Goal: Information Seeking & Learning: Check status

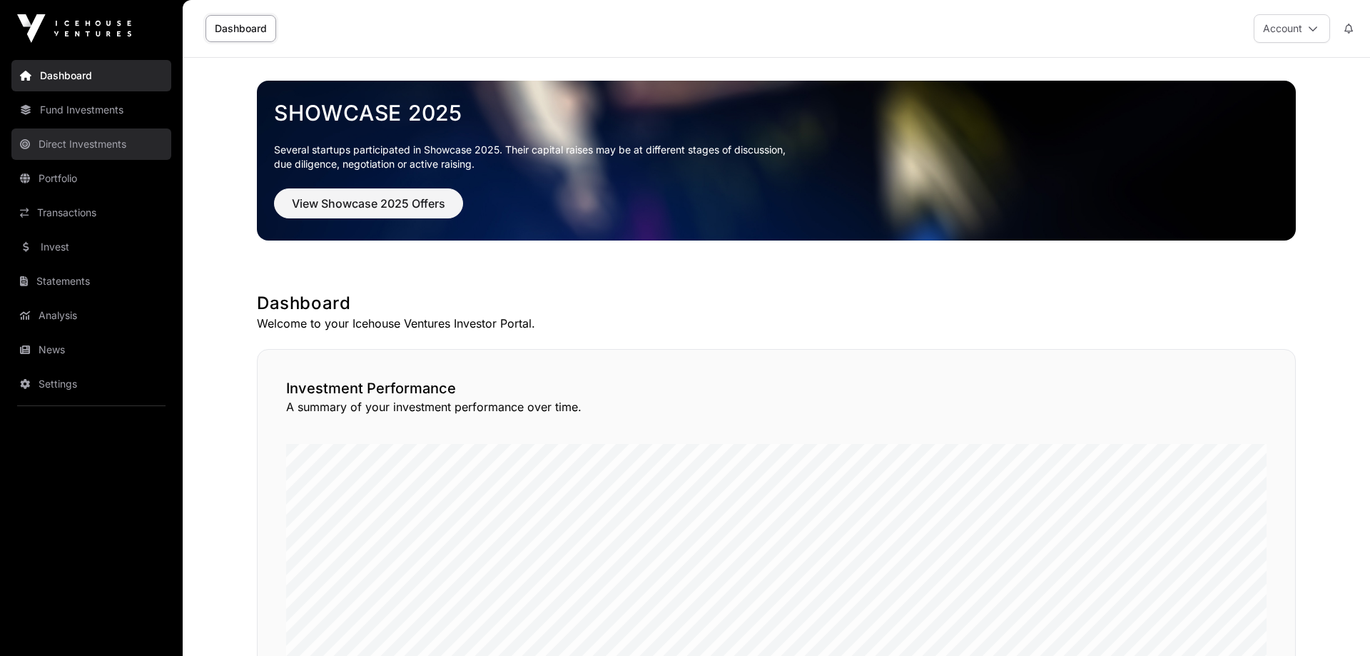
click at [112, 141] on link "Direct Investments" at bounding box center [91, 143] width 160 height 31
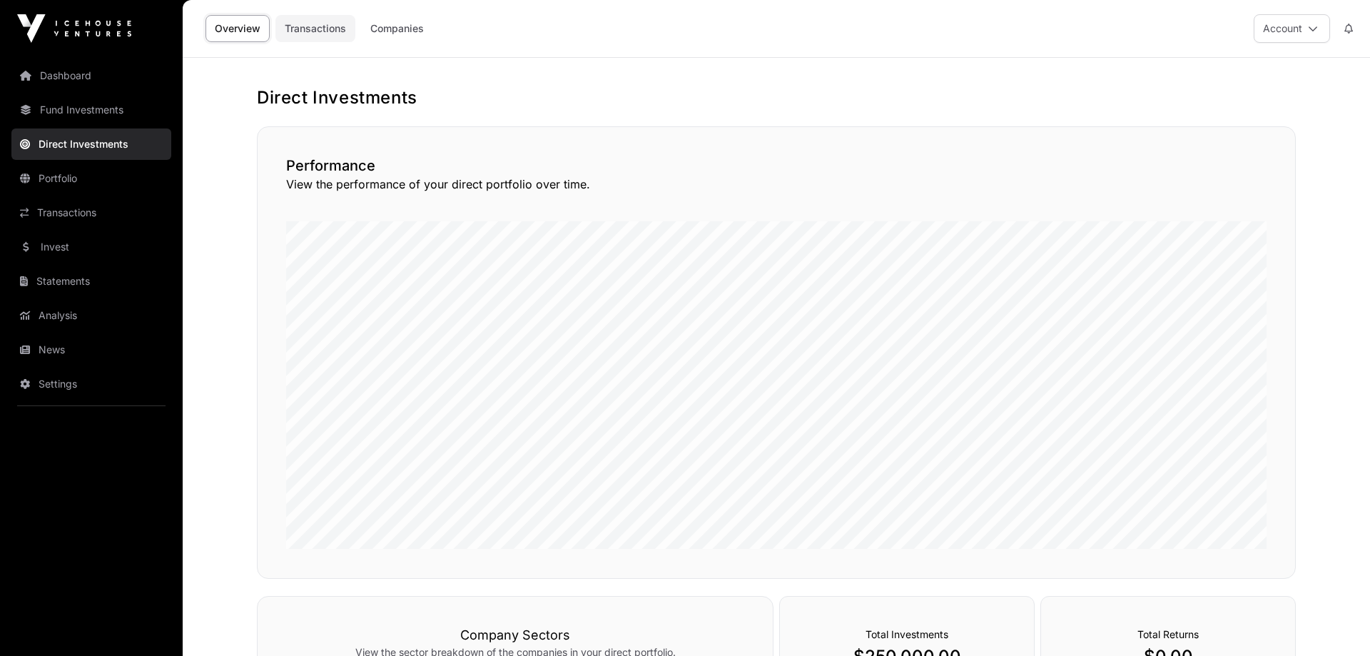
click at [310, 34] on link "Transactions" at bounding box center [315, 28] width 80 height 27
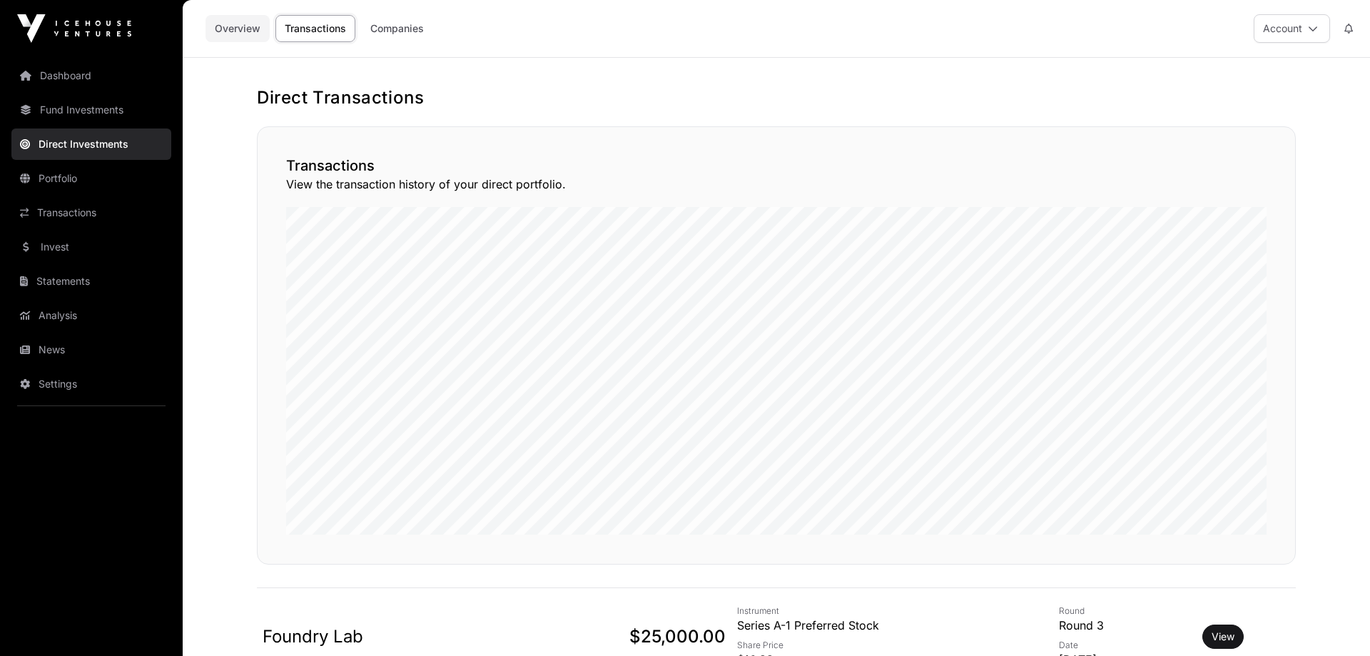
click at [250, 31] on link "Overview" at bounding box center [237, 28] width 64 height 27
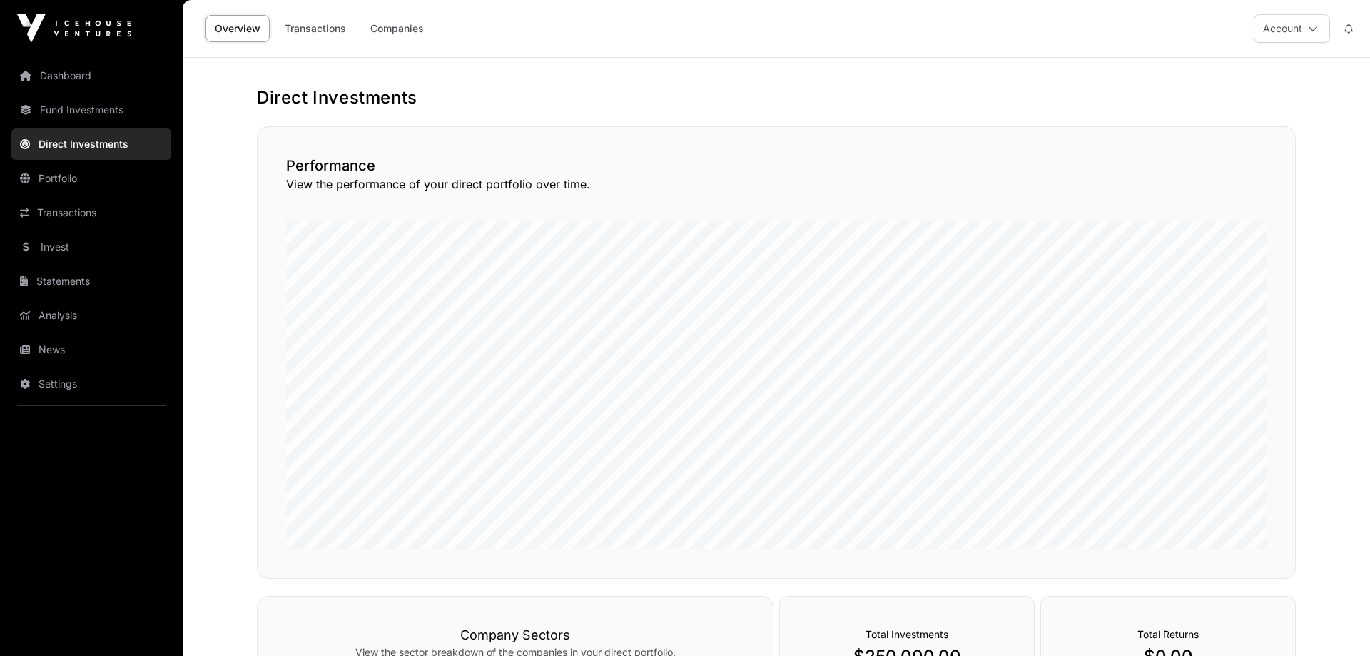
scroll to position [395, 0]
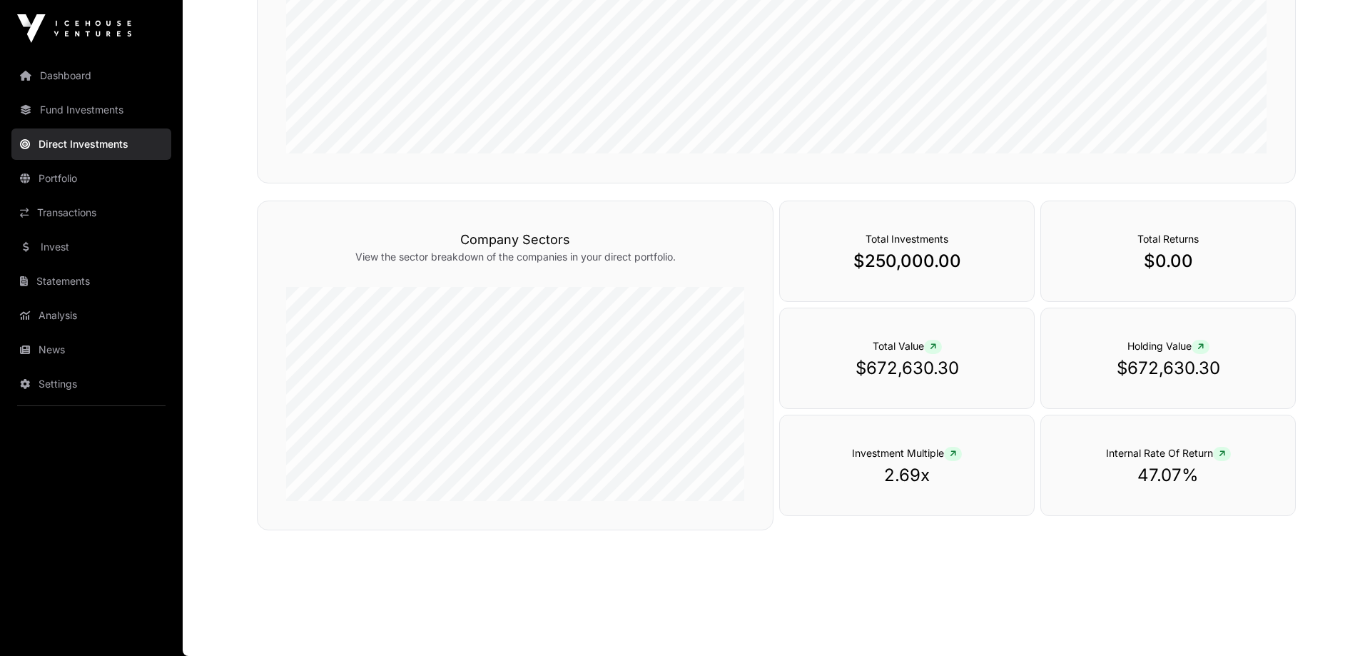
click at [939, 247] on div "Total Investments $250,000.00" at bounding box center [906, 250] width 255 height 101
click at [920, 266] on p "$250,000.00" at bounding box center [906, 261] width 197 height 23
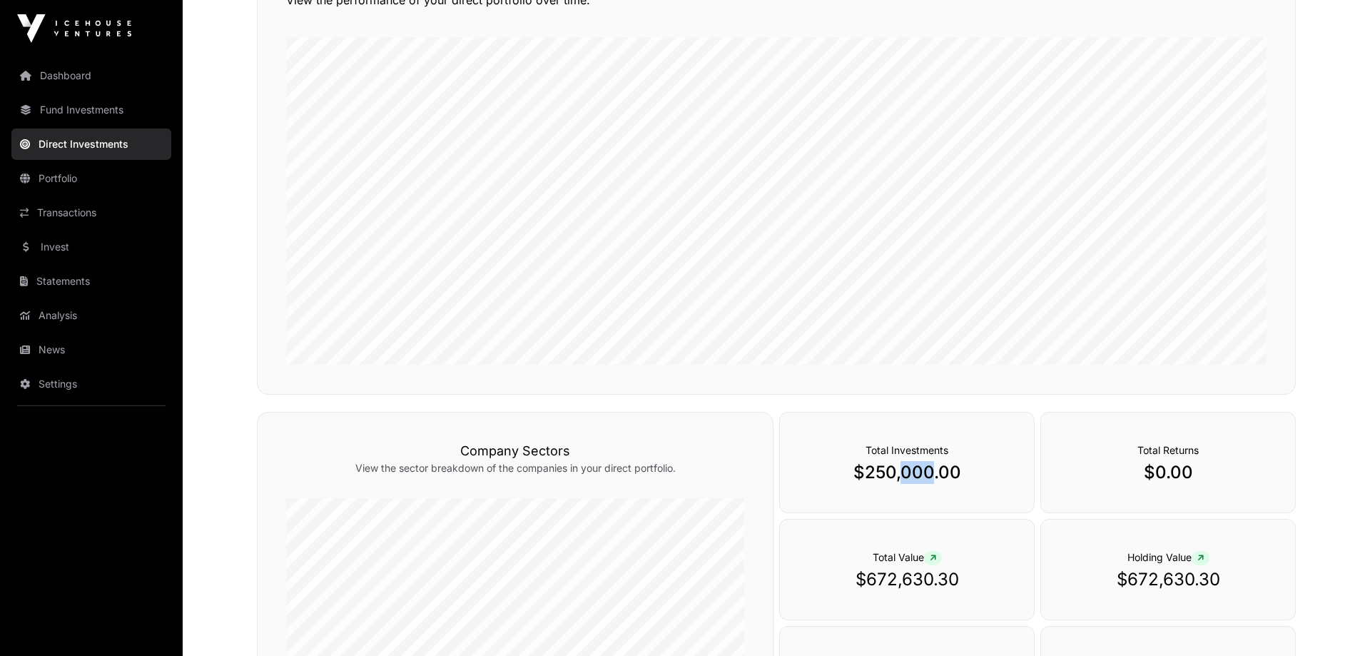
scroll to position [104, 0]
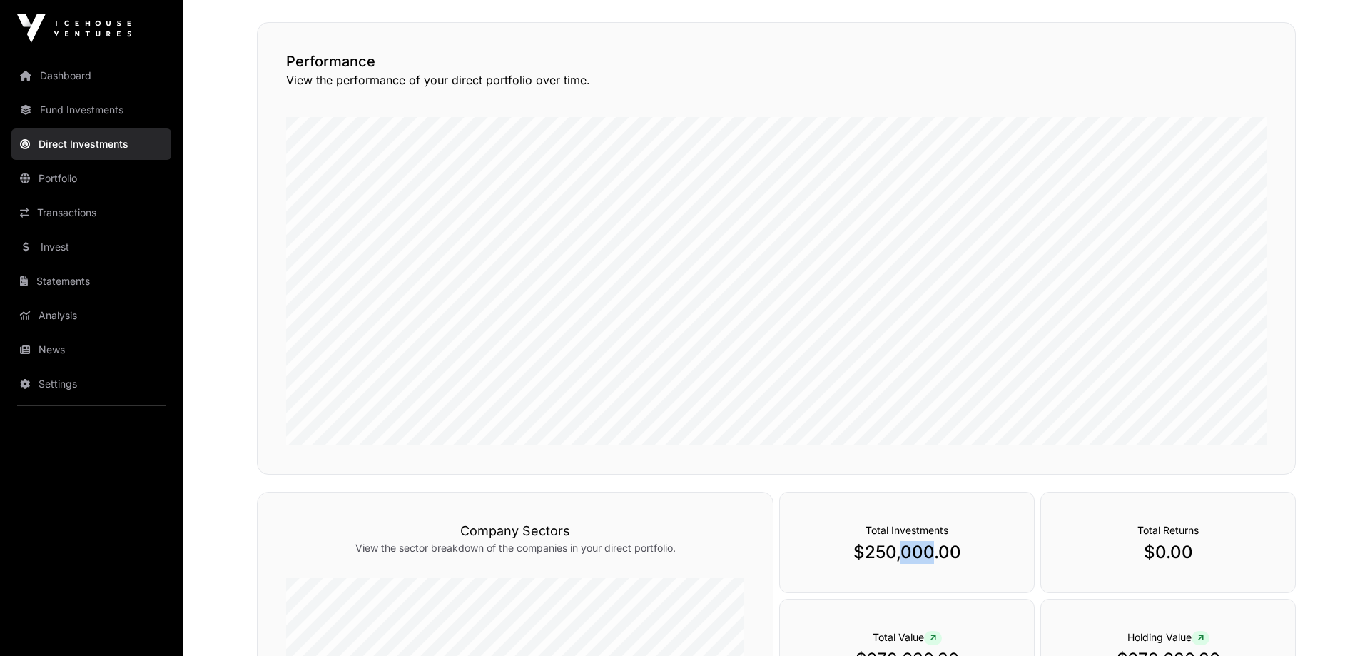
click at [83, 141] on link "Direct Investments" at bounding box center [91, 143] width 160 height 31
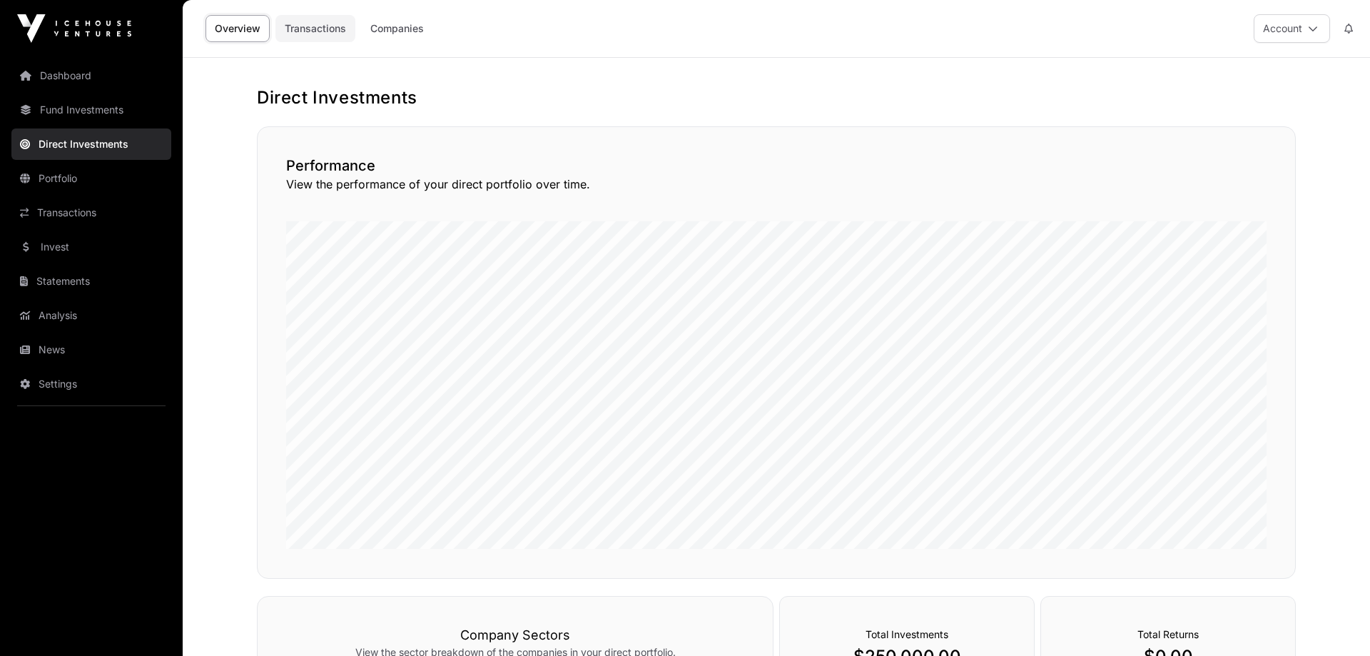
click at [307, 37] on link "Transactions" at bounding box center [315, 28] width 80 height 27
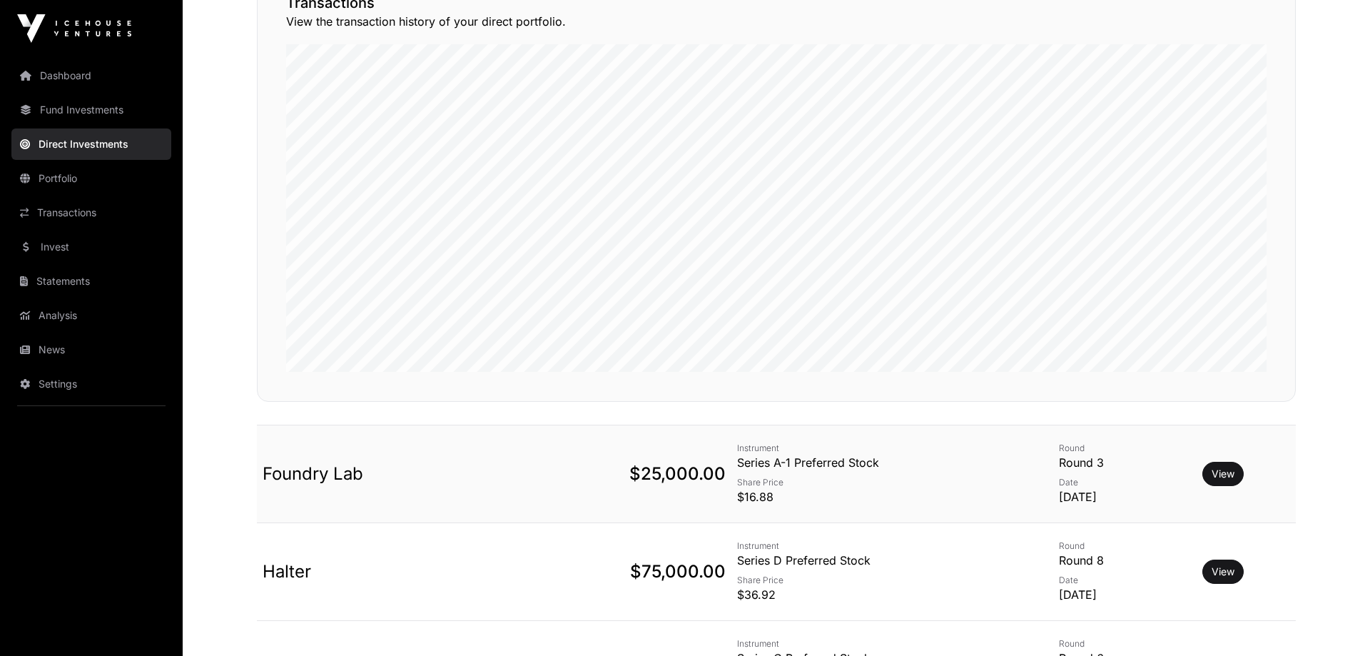
scroll to position [73, 0]
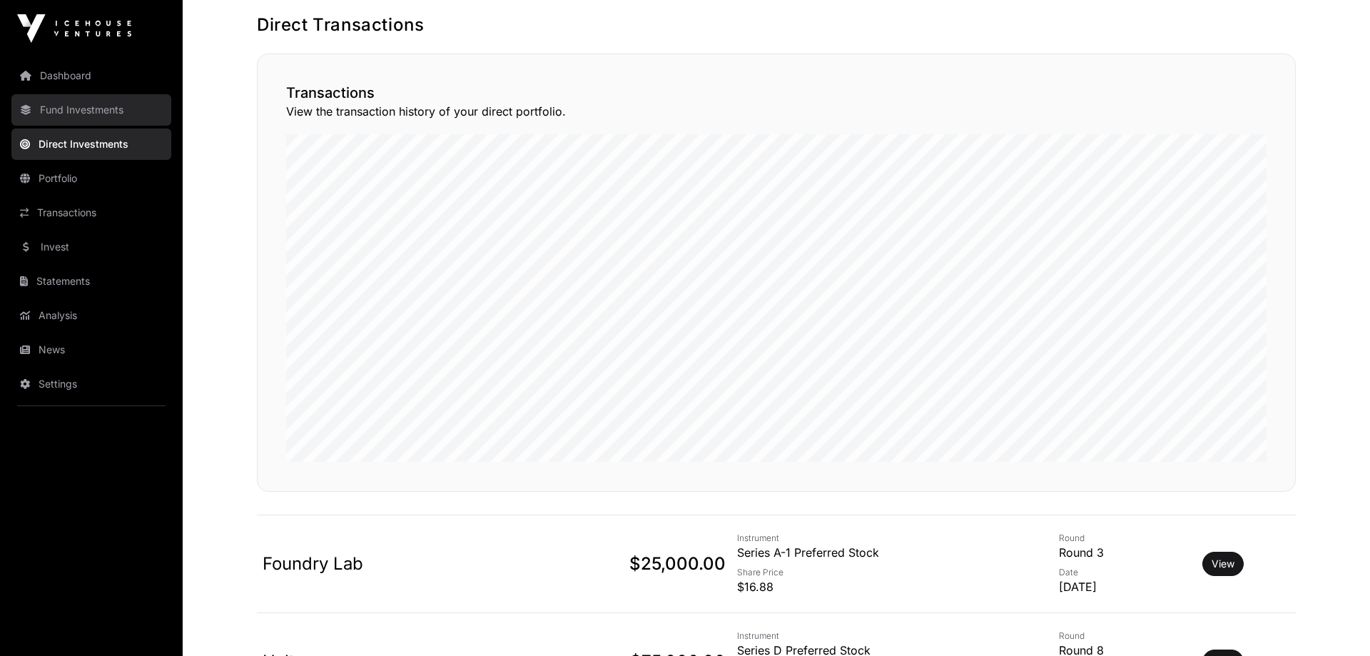
click at [106, 107] on link "Fund Investments" at bounding box center [91, 109] width 160 height 31
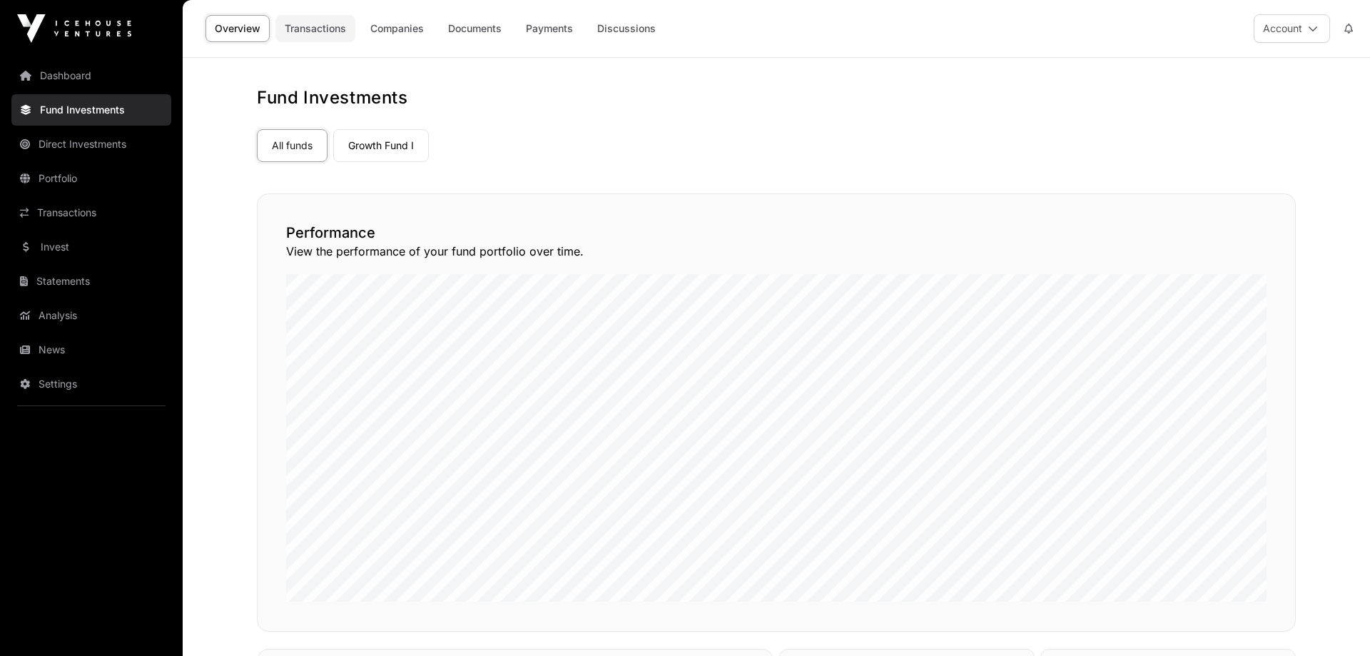
click at [338, 34] on link "Transactions" at bounding box center [315, 28] width 80 height 27
click at [409, 27] on link "Companies" at bounding box center [397, 28] width 72 height 27
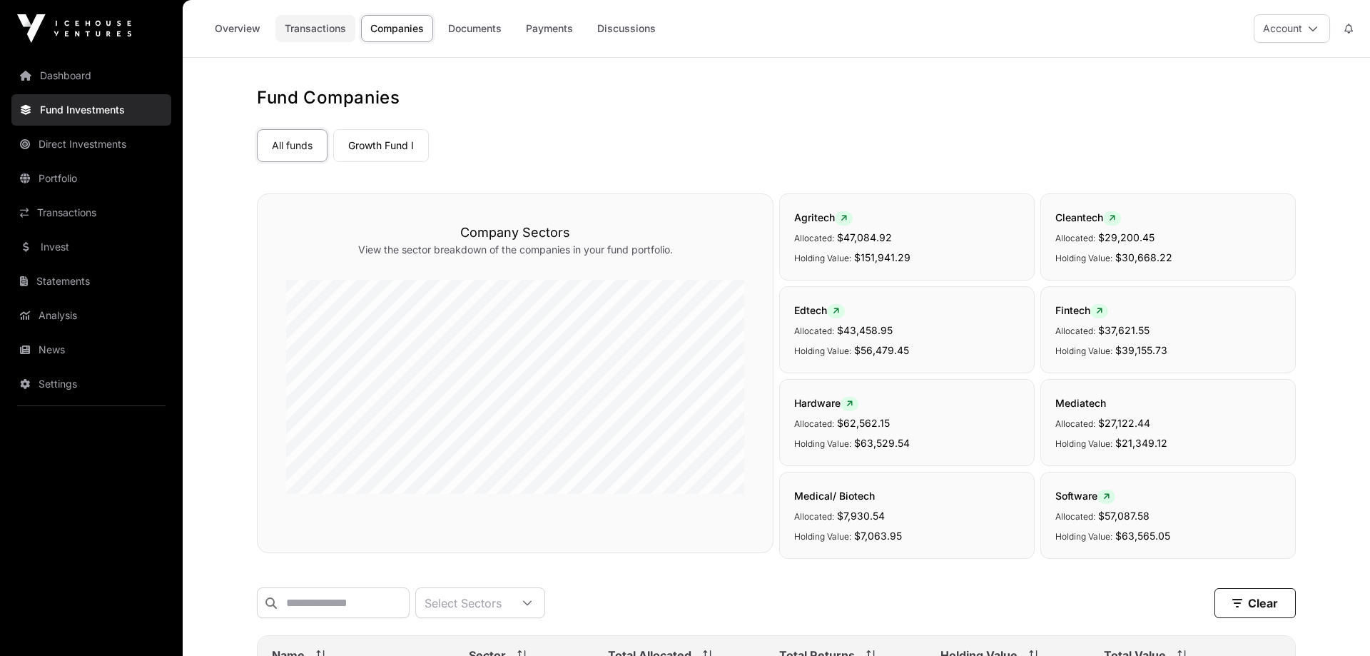
click at [336, 32] on link "Transactions" at bounding box center [315, 28] width 80 height 27
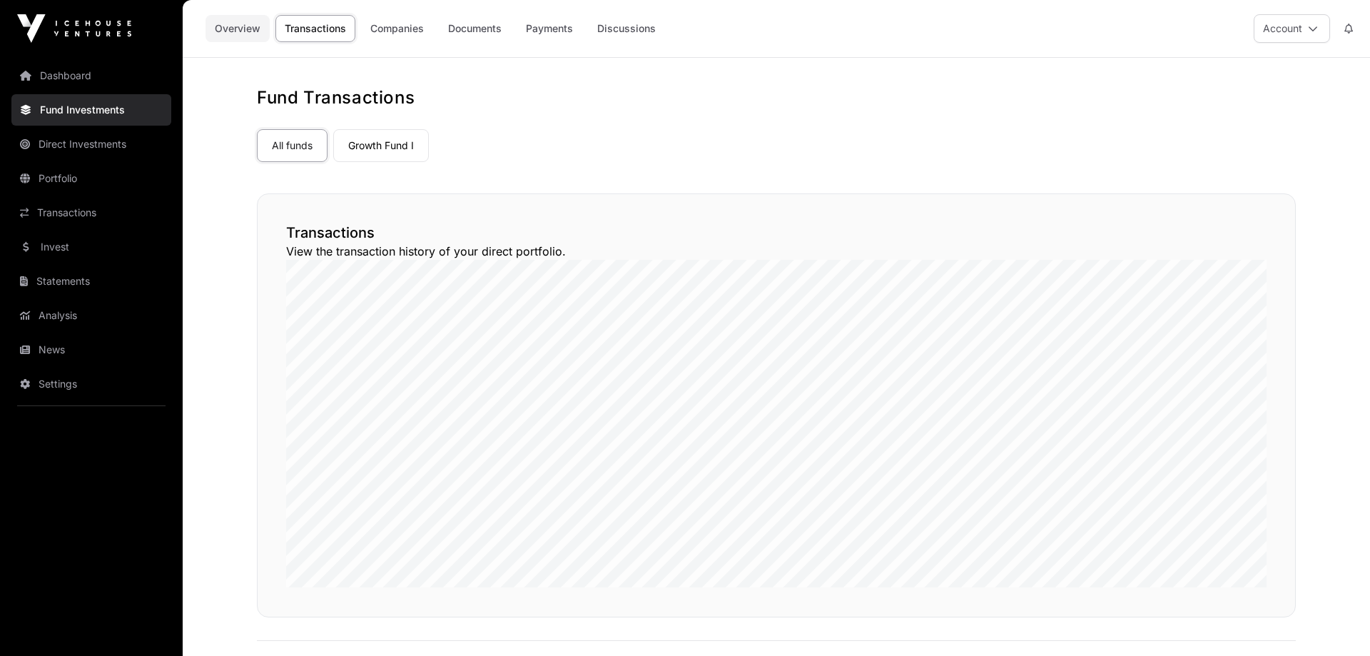
click at [248, 35] on link "Overview" at bounding box center [237, 28] width 64 height 27
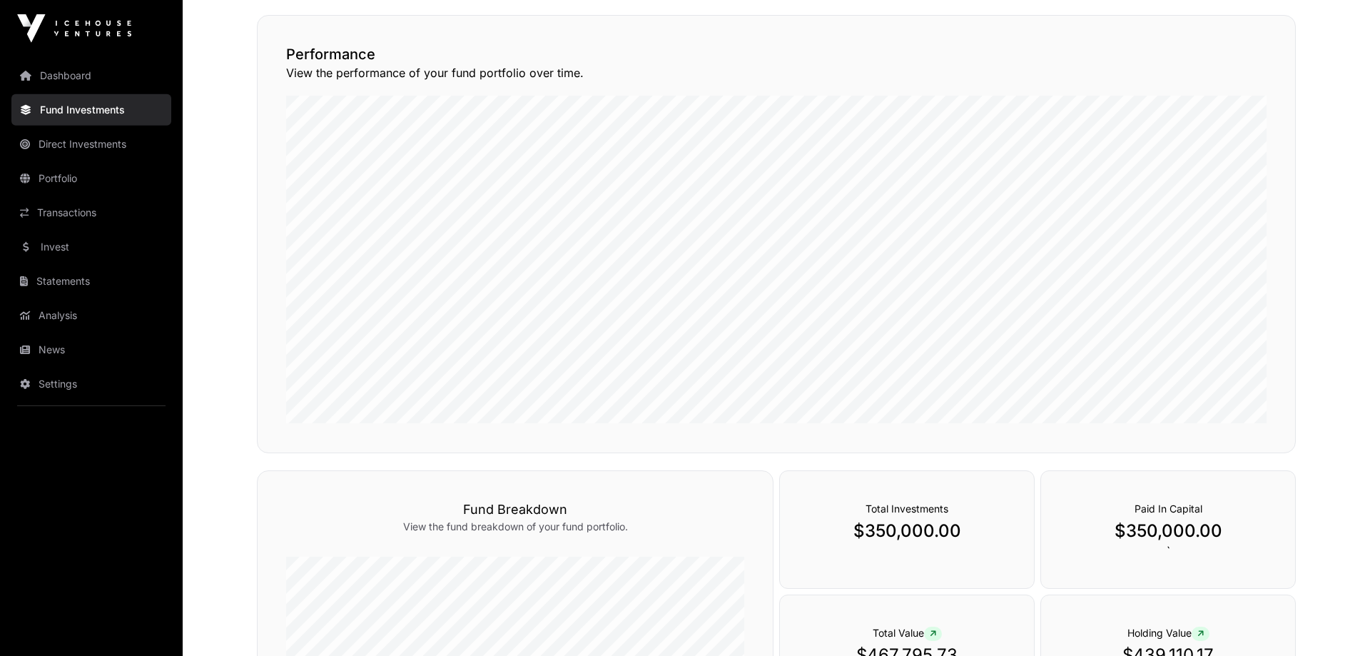
scroll to position [73, 0]
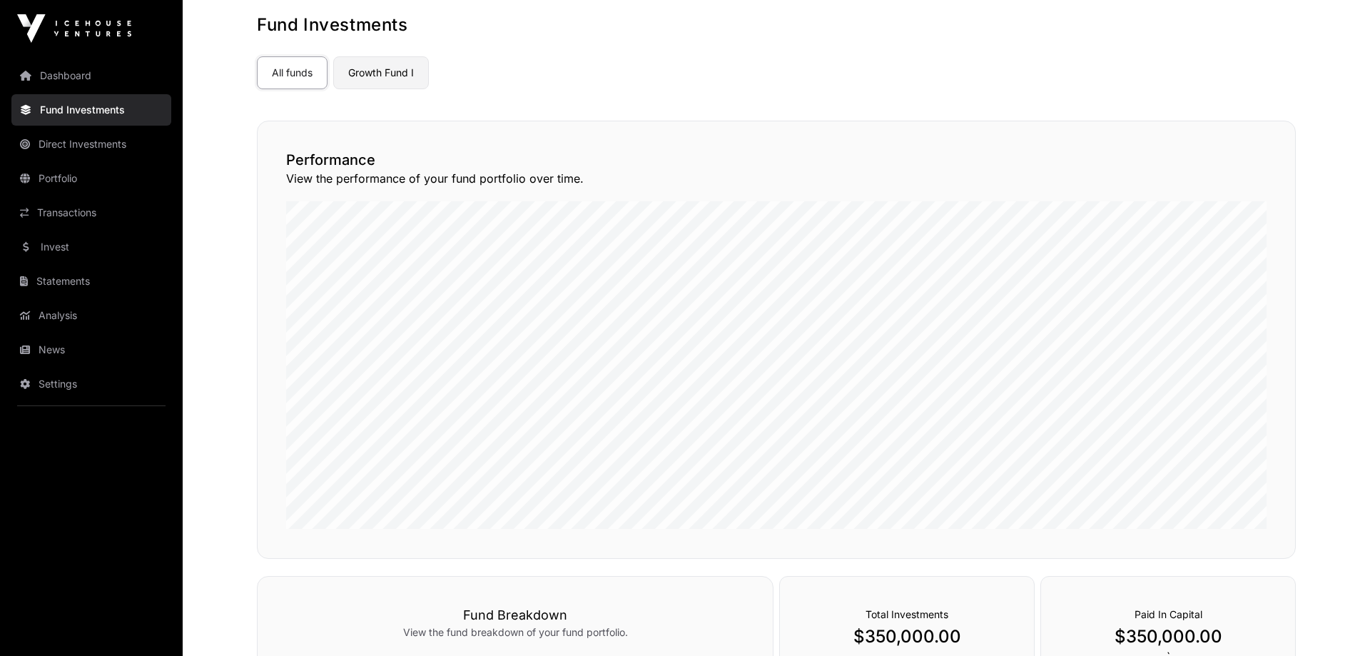
click at [384, 79] on link "Growth Fund I" at bounding box center [381, 72] width 96 height 33
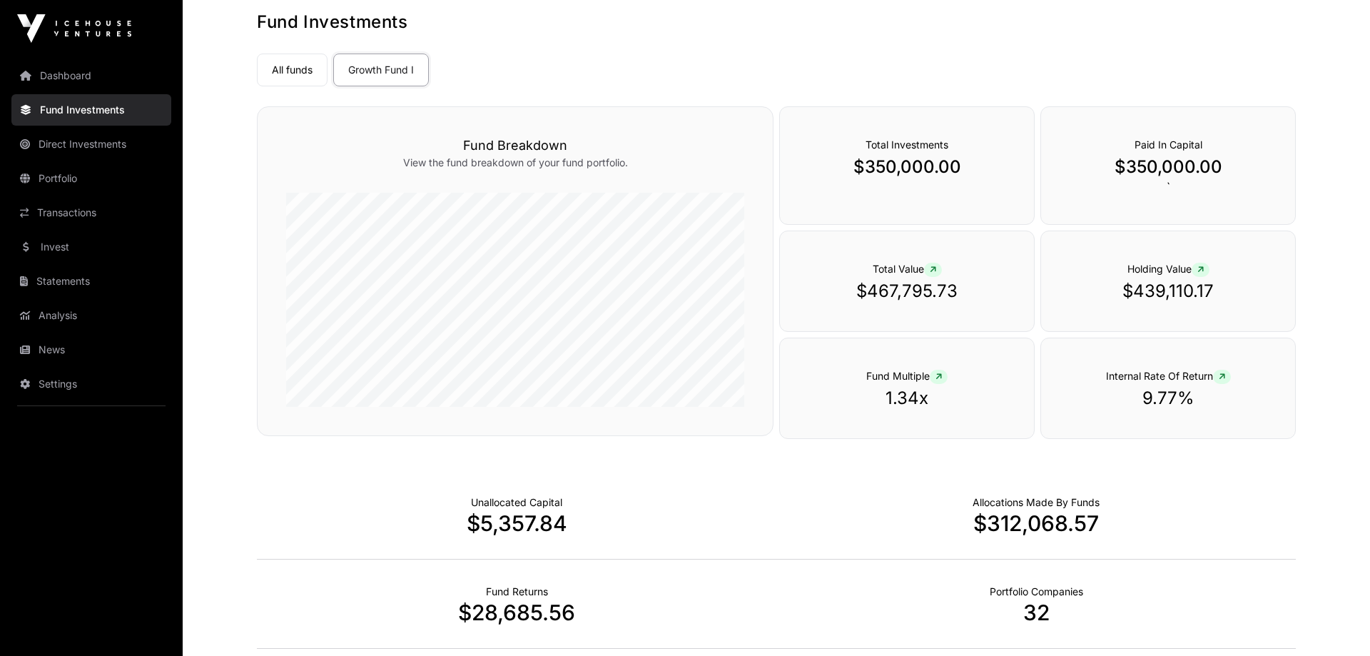
scroll to position [3, 0]
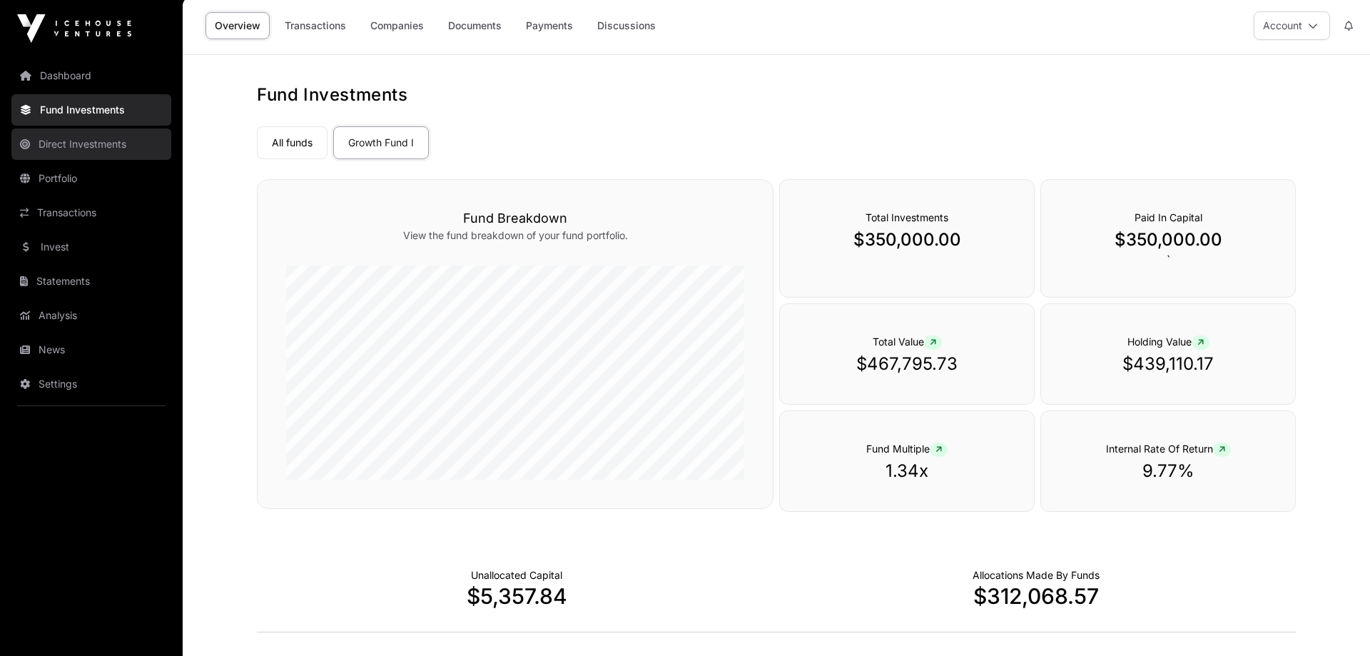
click at [106, 138] on link "Direct Investments" at bounding box center [91, 143] width 160 height 31
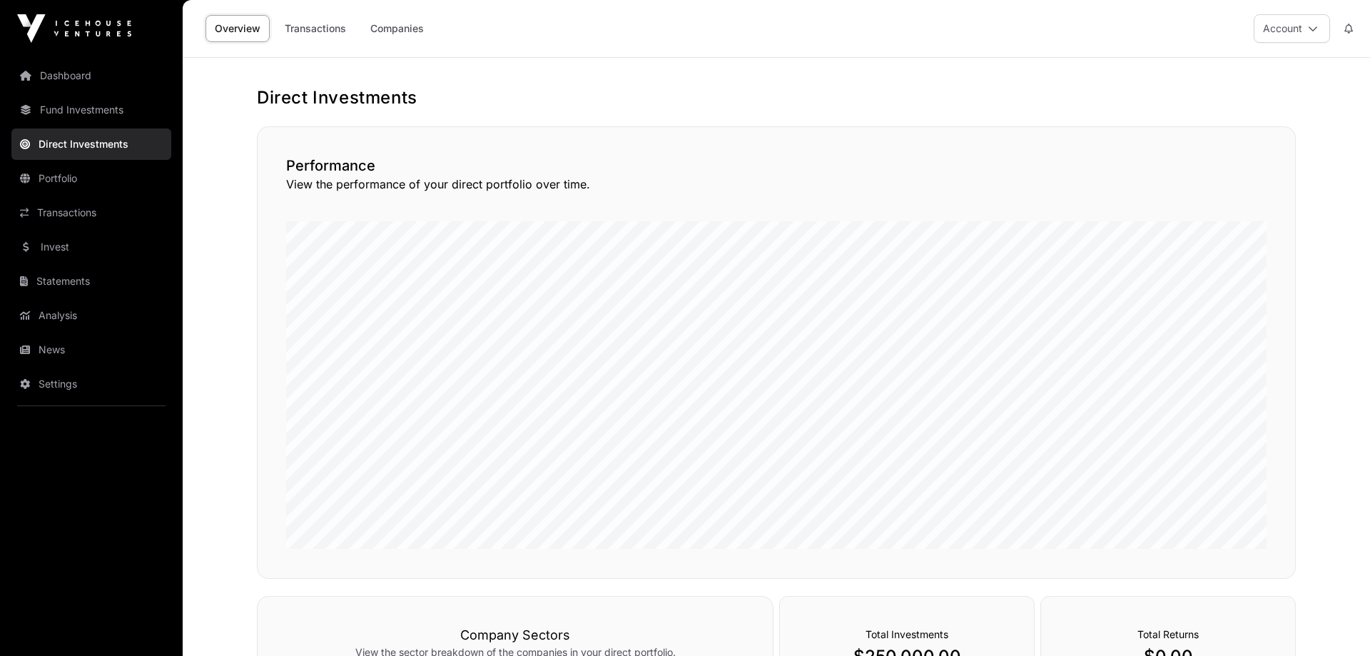
click at [243, 36] on link "Overview" at bounding box center [237, 28] width 64 height 27
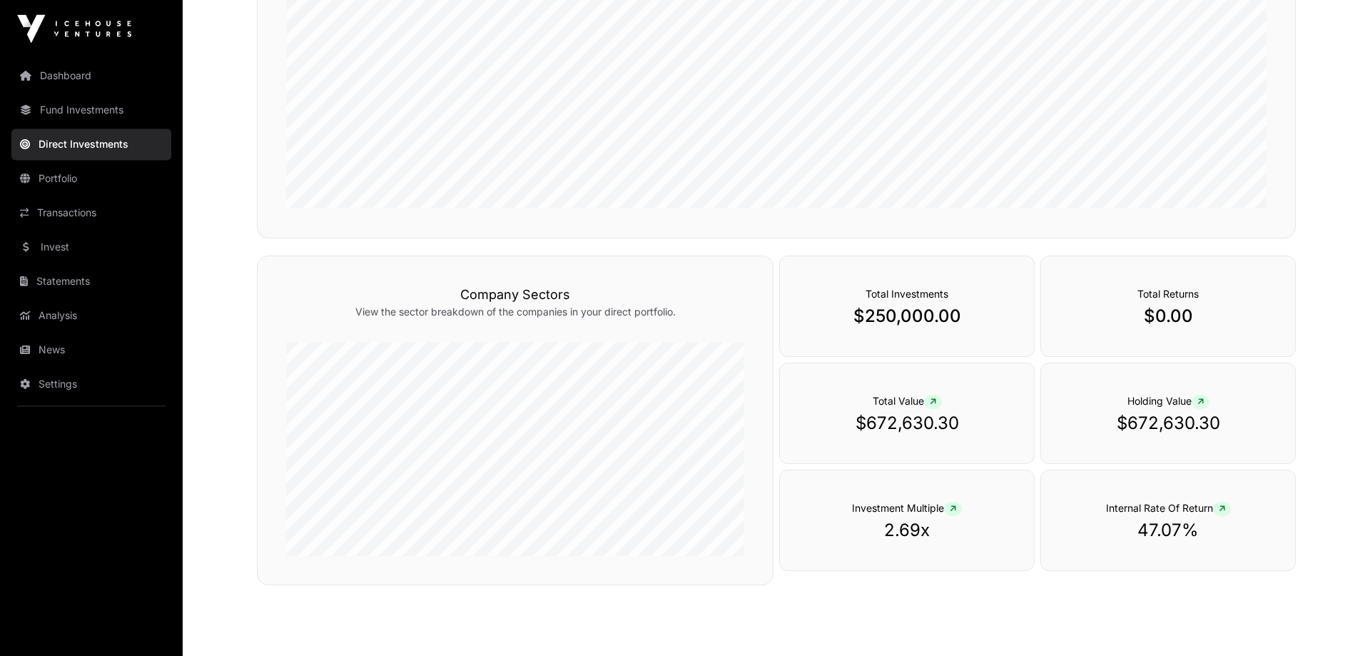
scroll to position [364, 0]
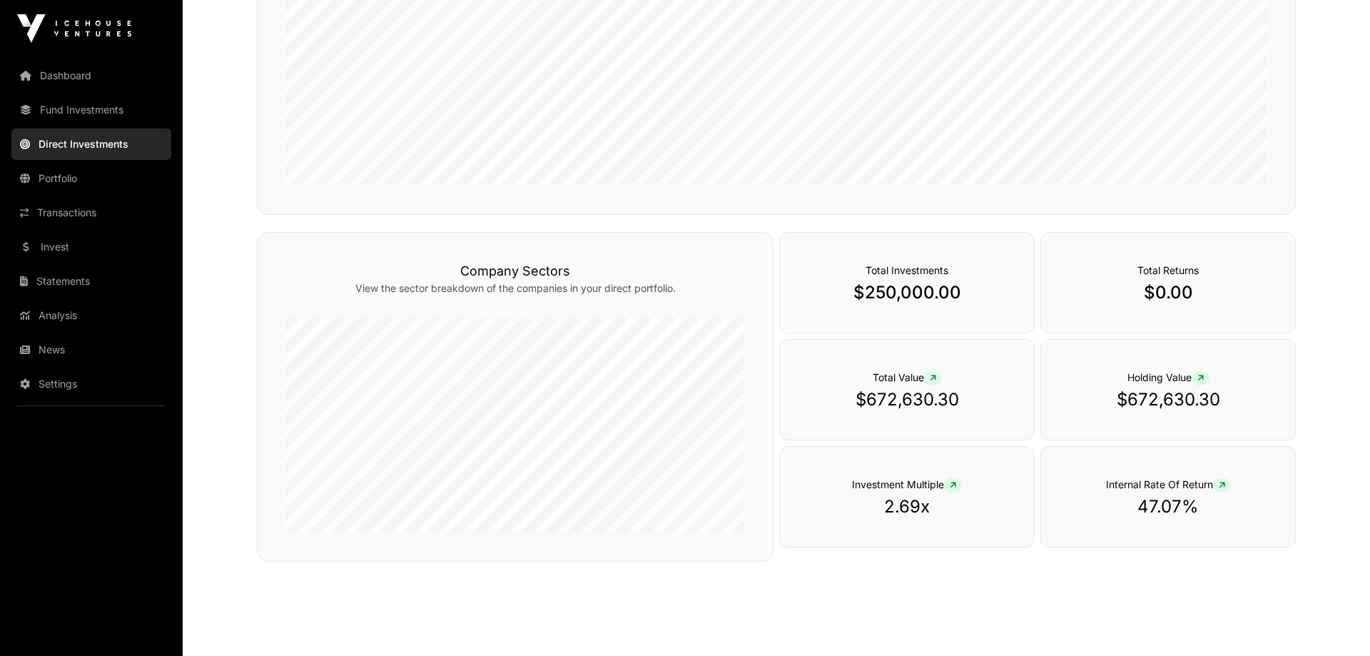
click at [896, 299] on p "$250,000.00" at bounding box center [906, 292] width 197 height 23
click at [925, 284] on p "$250,000.00" at bounding box center [906, 292] width 197 height 23
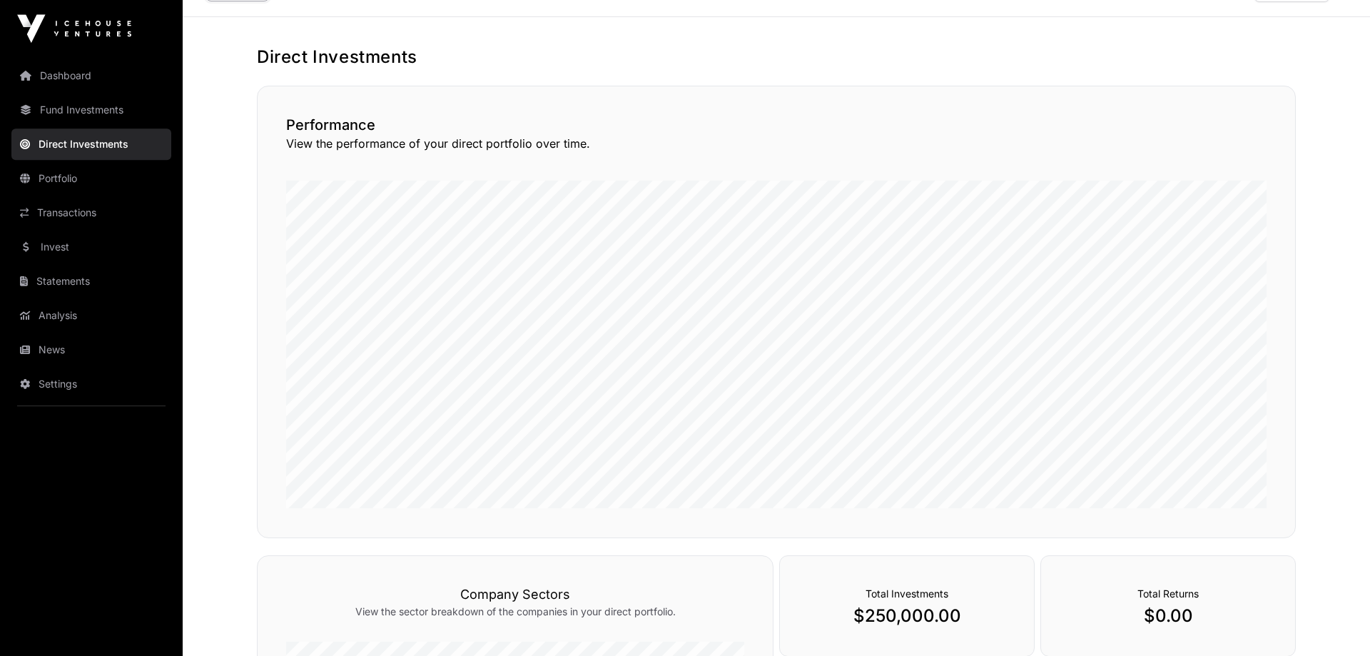
scroll to position [0, 0]
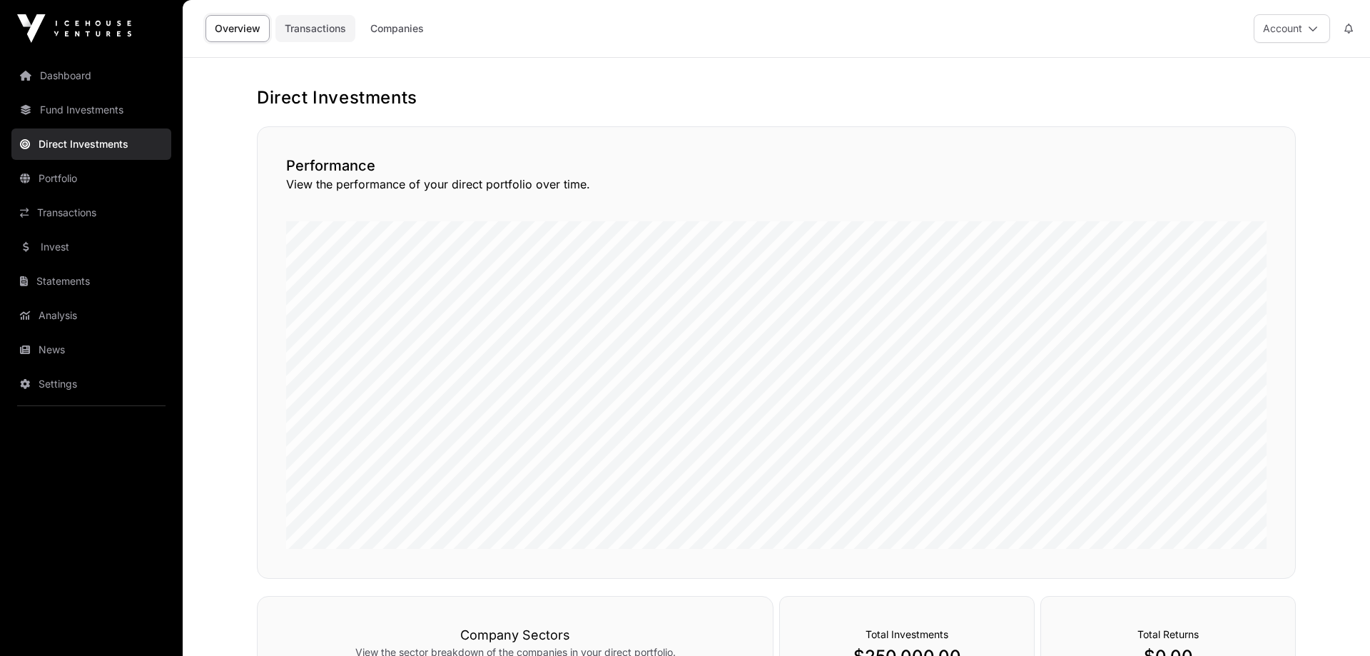
click at [333, 33] on link "Transactions" at bounding box center [315, 28] width 80 height 27
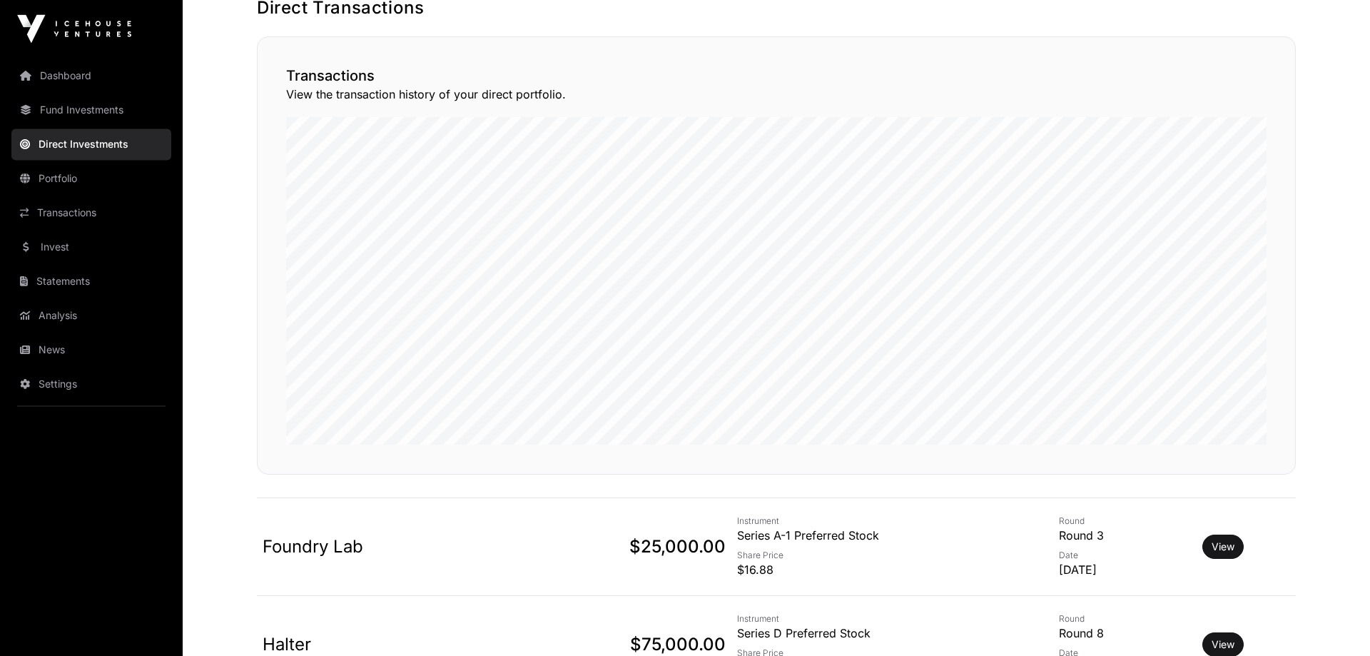
scroll to position [291, 0]
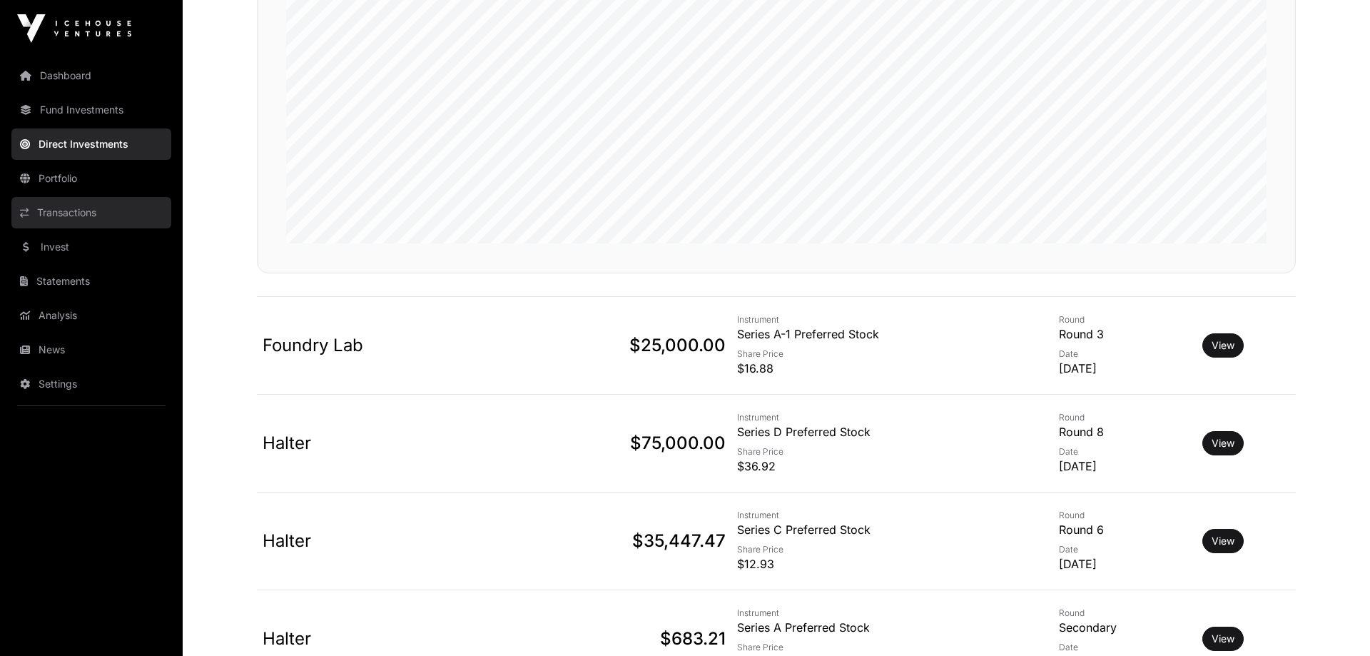
click at [92, 213] on link "Transactions" at bounding box center [91, 212] width 160 height 31
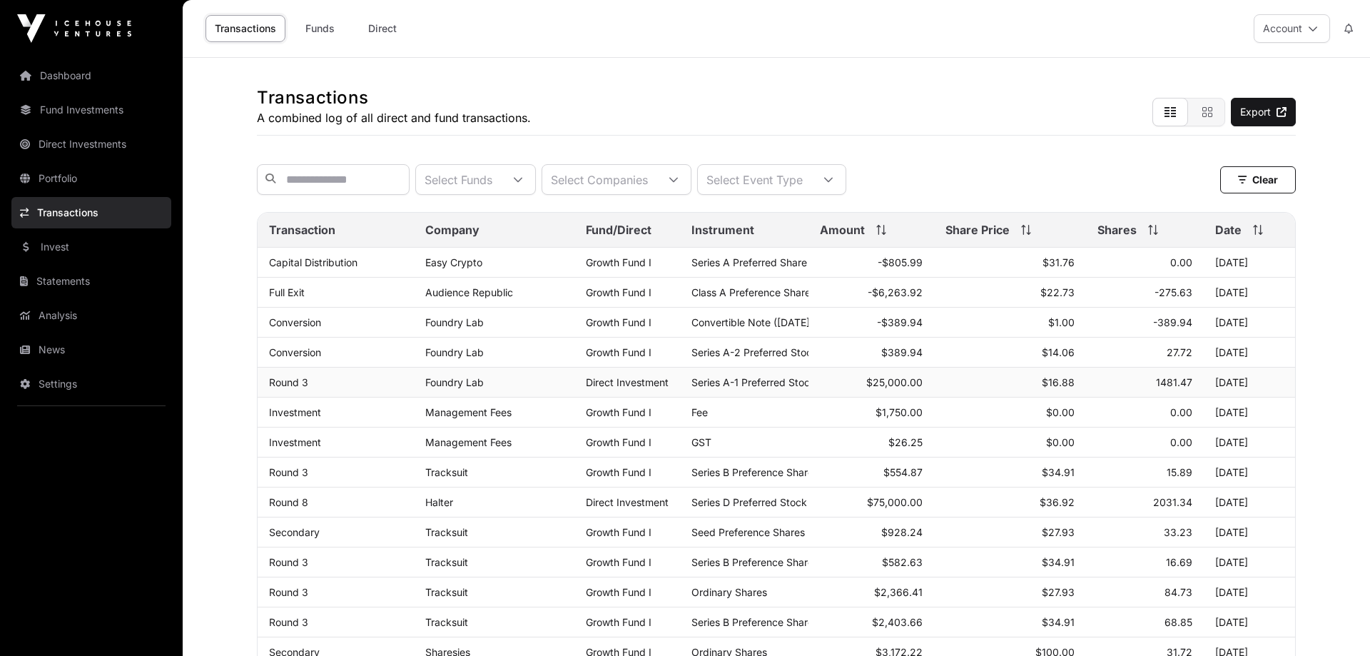
click at [437, 397] on td "Foundry Lab" at bounding box center [494, 382] width 161 height 30
click at [442, 390] on td "Foundry Lab" at bounding box center [494, 382] width 161 height 30
click at [458, 386] on link "Foundry Lab" at bounding box center [454, 382] width 58 height 12
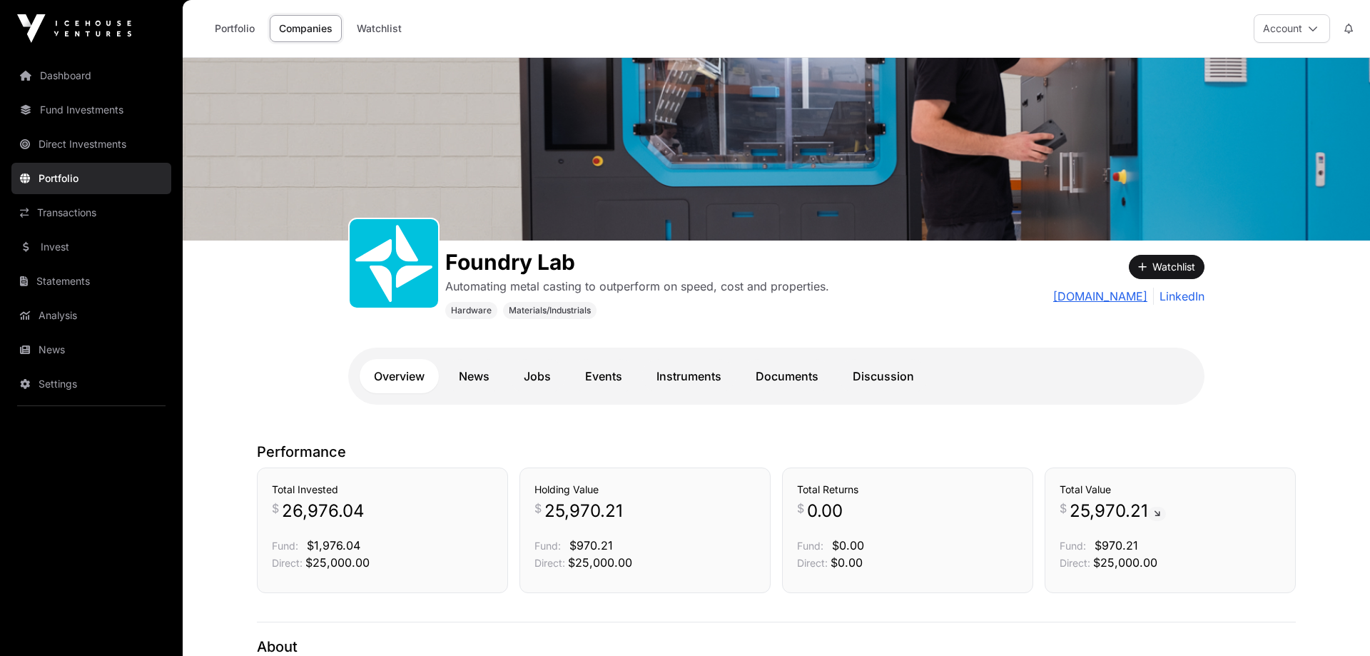
click at [1088, 287] on link "[DOMAIN_NAME]" at bounding box center [1100, 295] width 94 height 17
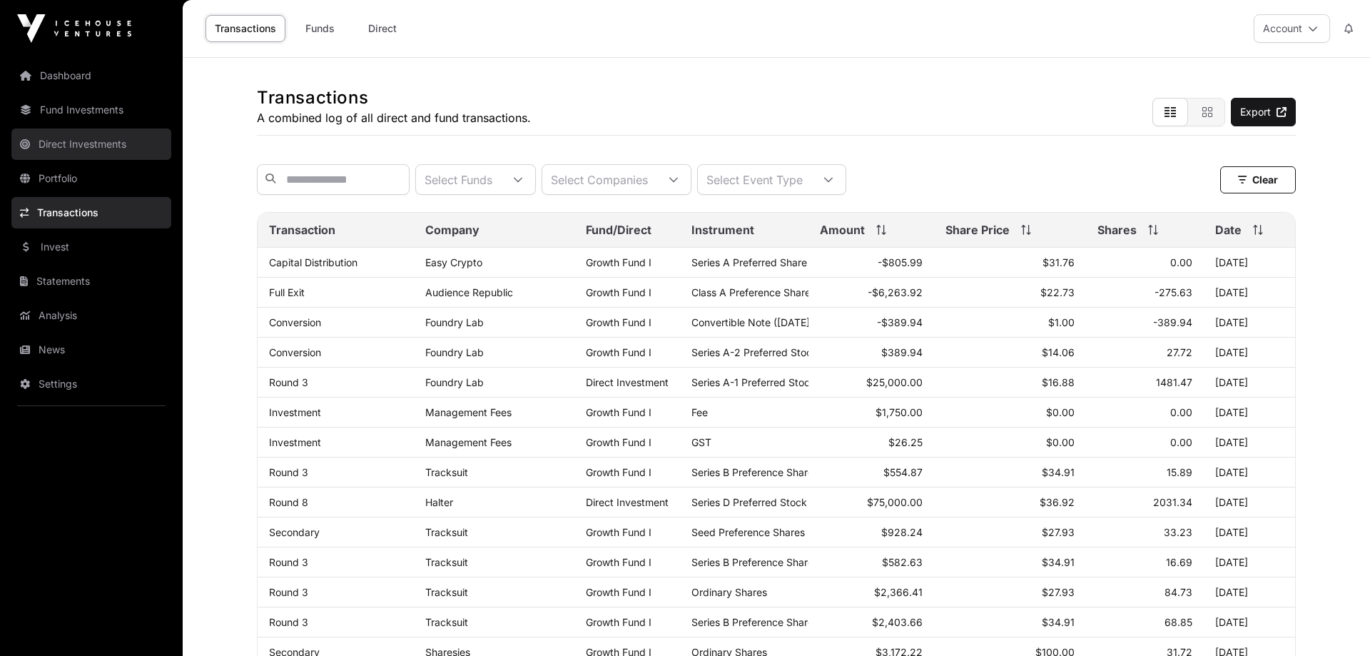
click at [114, 141] on link "Direct Investments" at bounding box center [91, 143] width 160 height 31
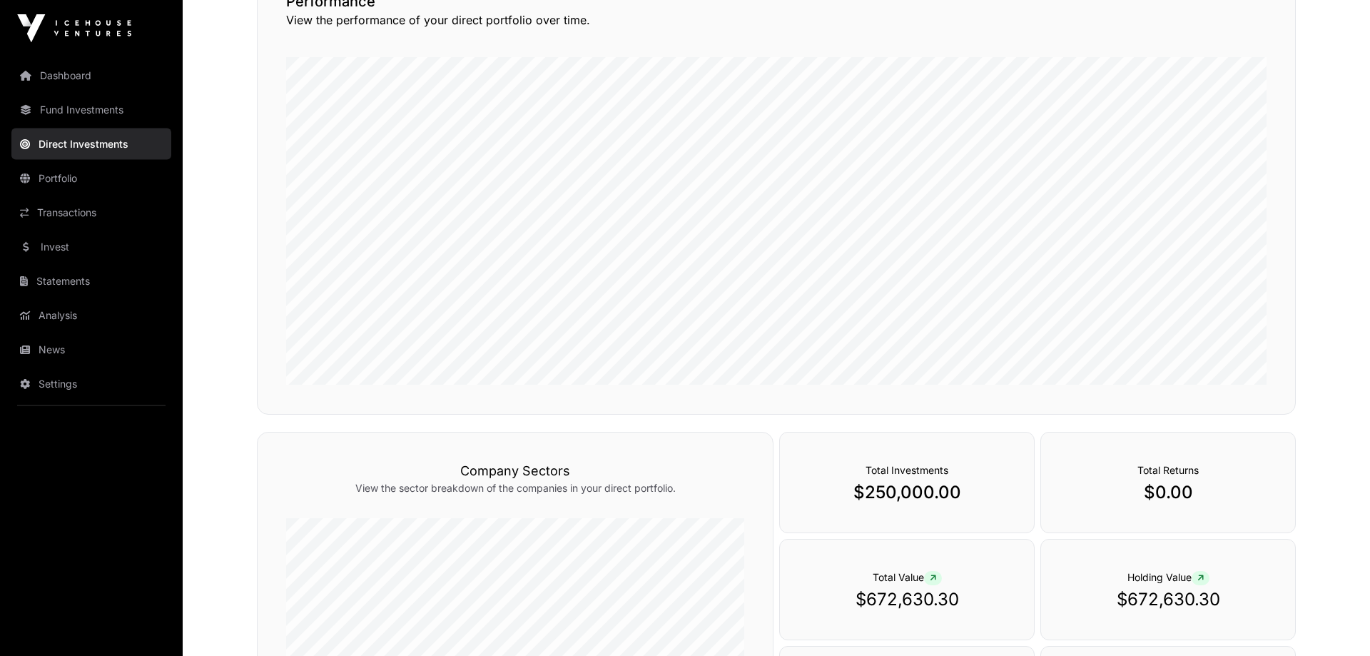
scroll to position [218, 0]
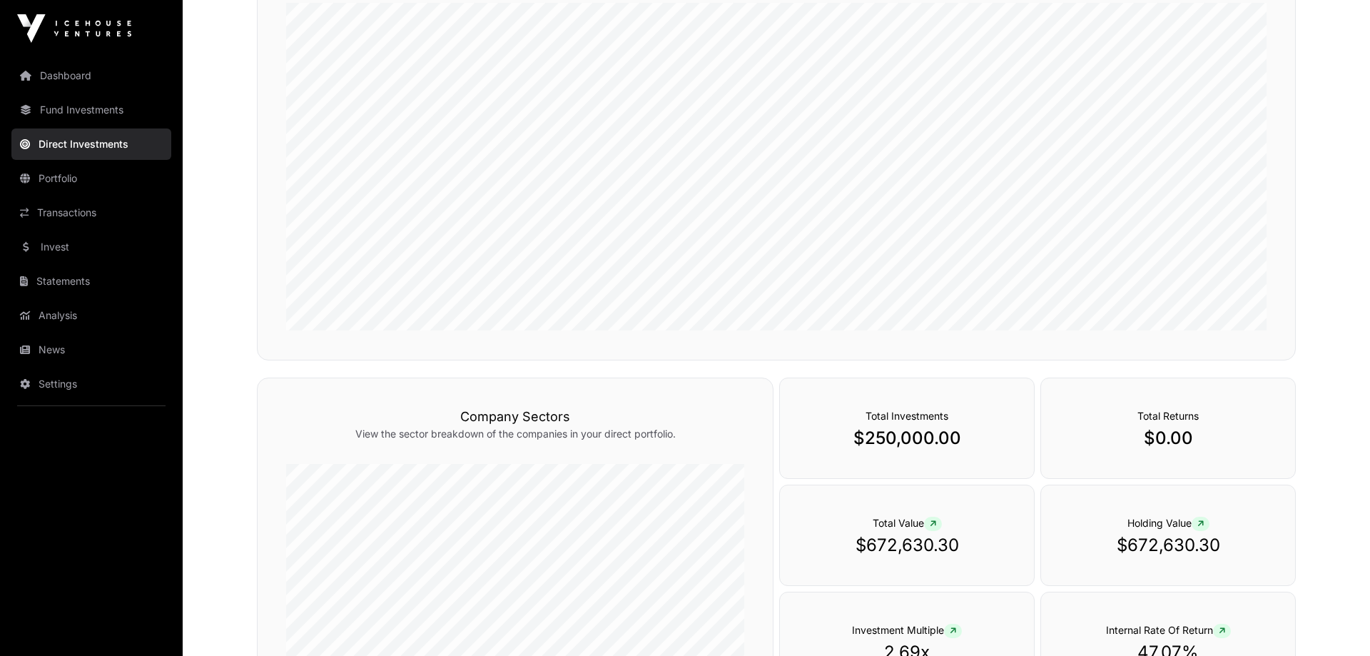
click at [940, 439] on p "$250,000.00" at bounding box center [906, 438] width 197 height 23
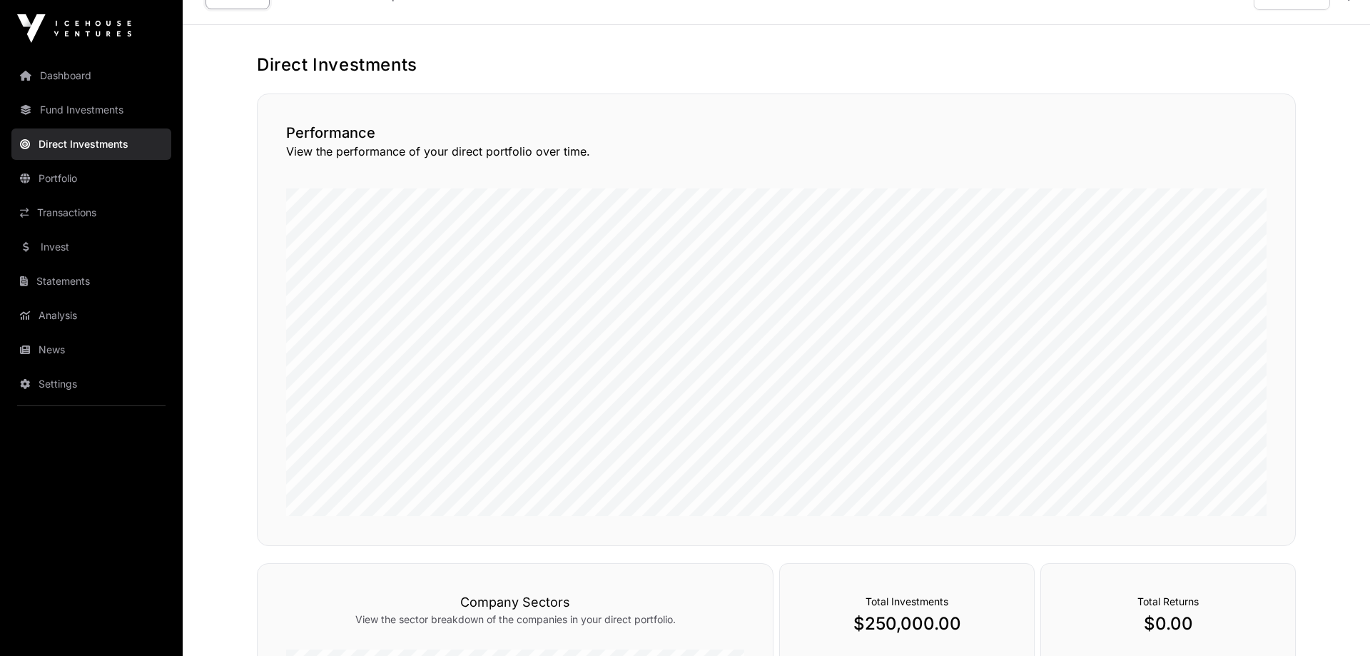
scroll to position [0, 0]
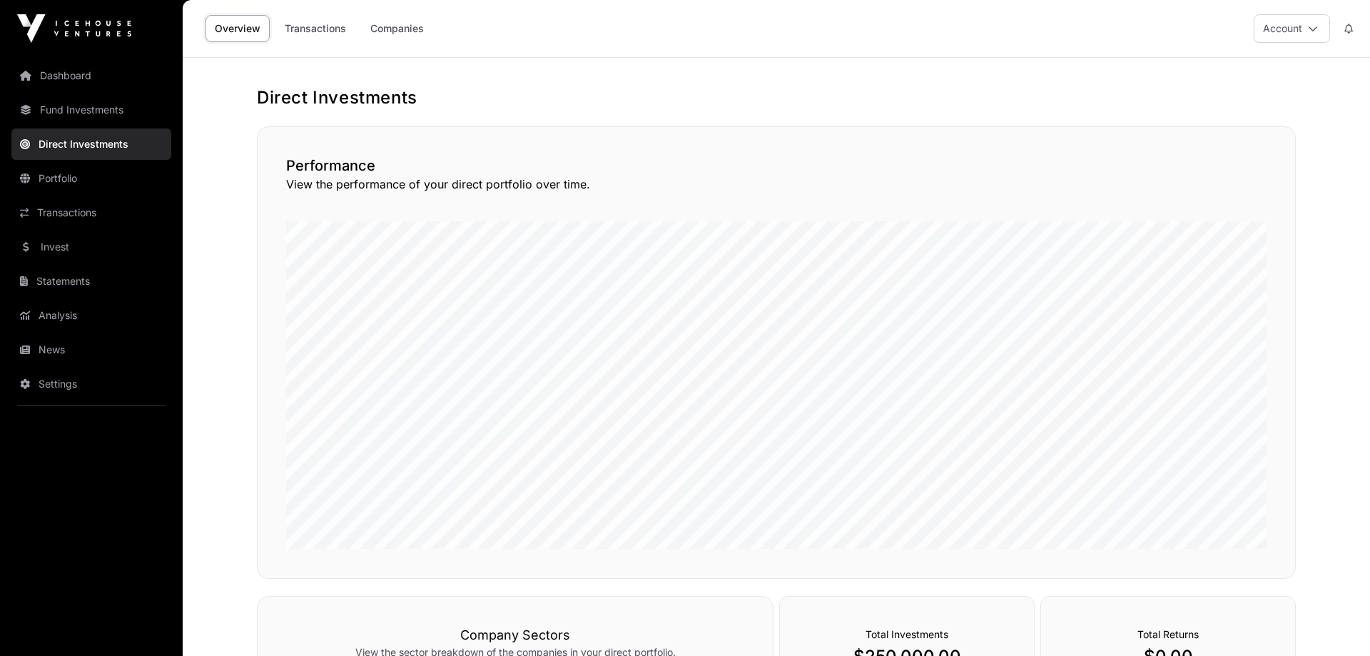
click at [304, 42] on div "Overview Transactions Companies" at bounding box center [316, 28] width 250 height 44
click at [311, 34] on link "Transactions" at bounding box center [315, 28] width 80 height 27
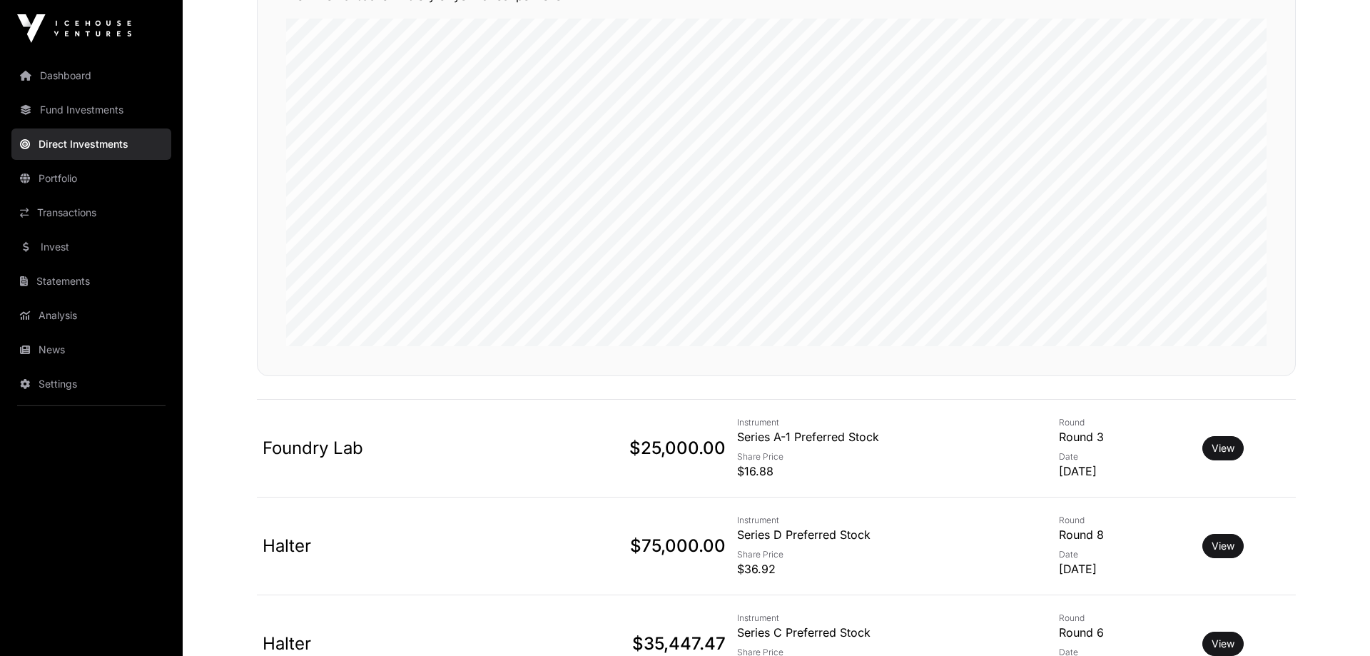
scroll to position [218, 0]
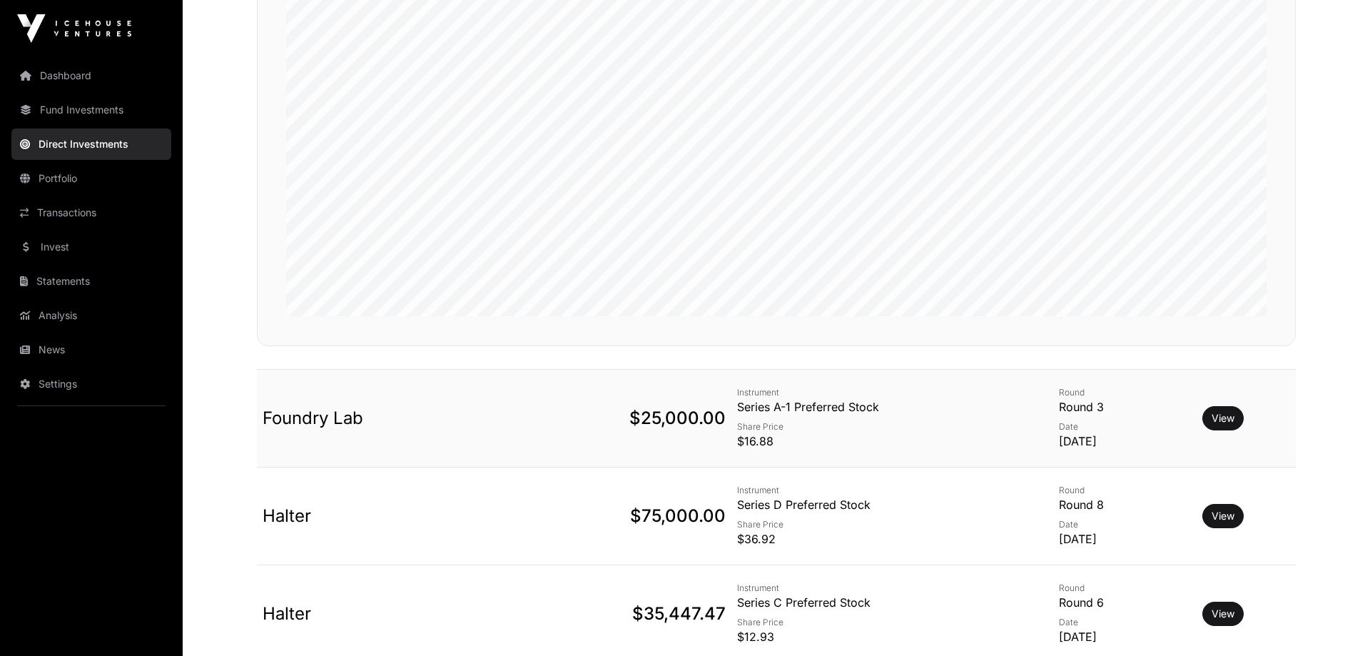
click at [742, 444] on p "$16.88" at bounding box center [892, 440] width 311 height 17
click at [1227, 419] on link "View" at bounding box center [1222, 418] width 23 height 14
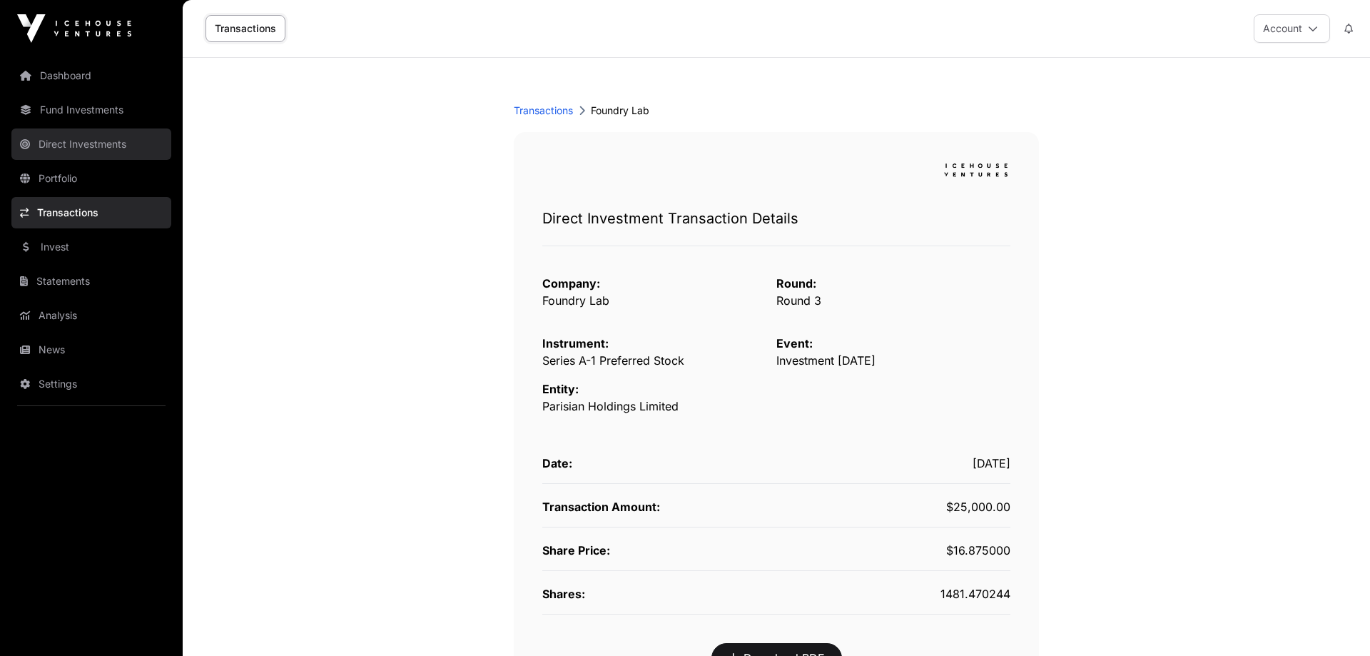
click at [101, 131] on link "Direct Investments" at bounding box center [91, 143] width 160 height 31
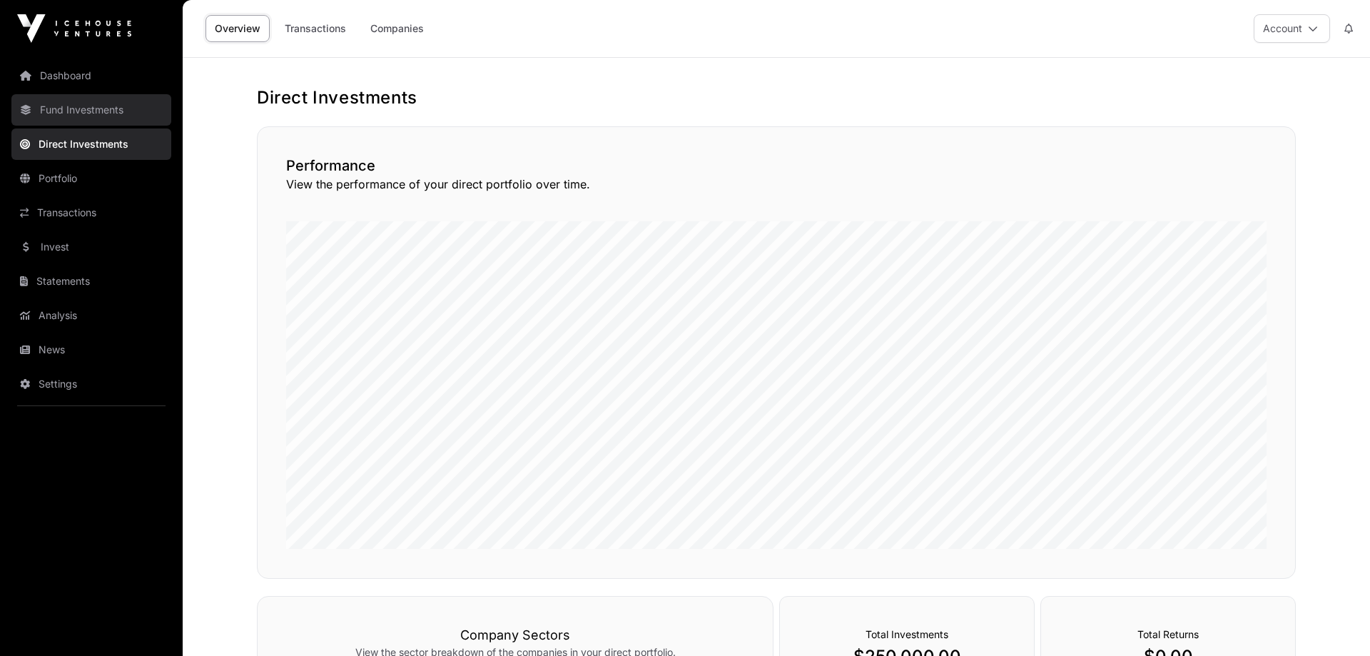
click at [101, 111] on link "Fund Investments" at bounding box center [91, 109] width 160 height 31
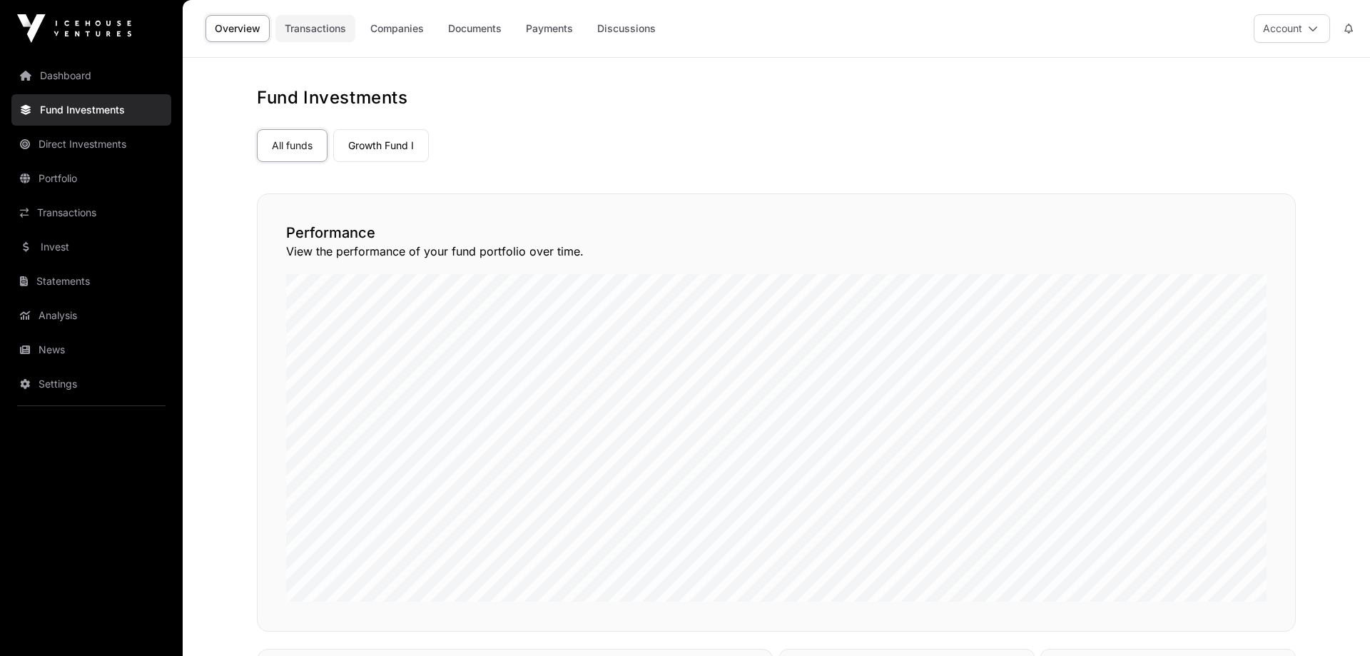
click at [328, 29] on link "Transactions" at bounding box center [315, 28] width 80 height 27
click at [225, 35] on link "Overview" at bounding box center [237, 28] width 64 height 27
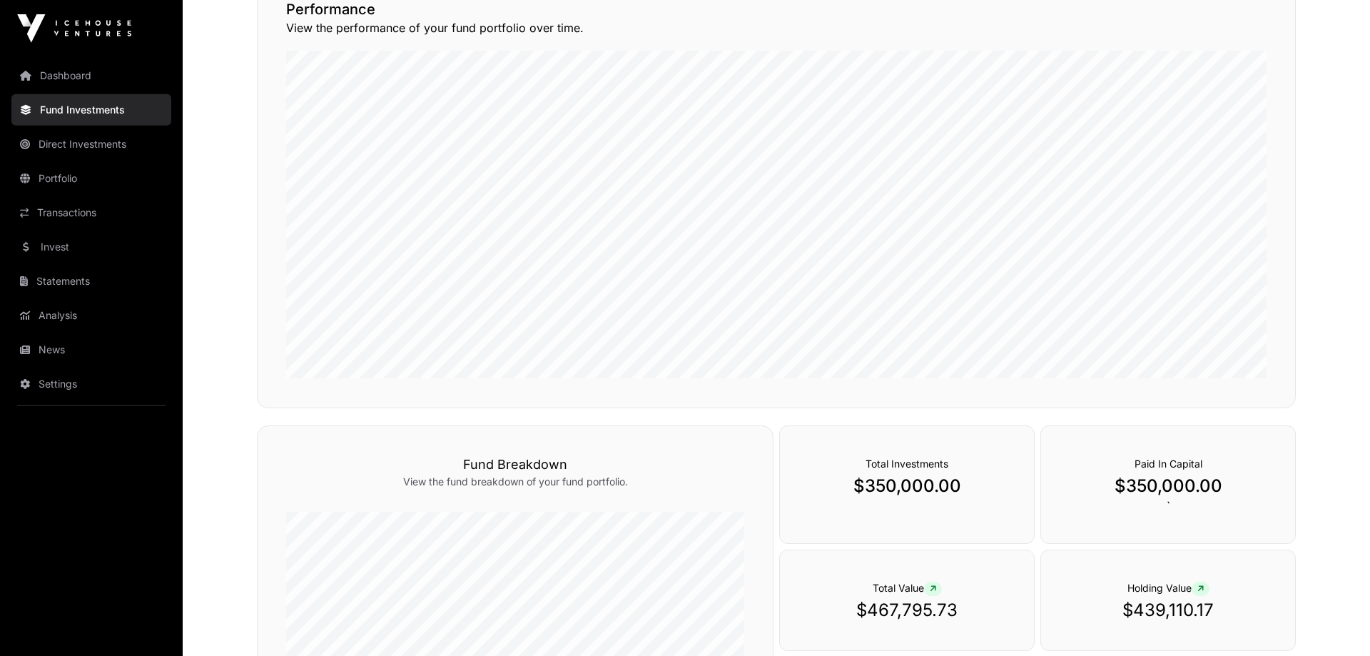
scroll to position [437, 0]
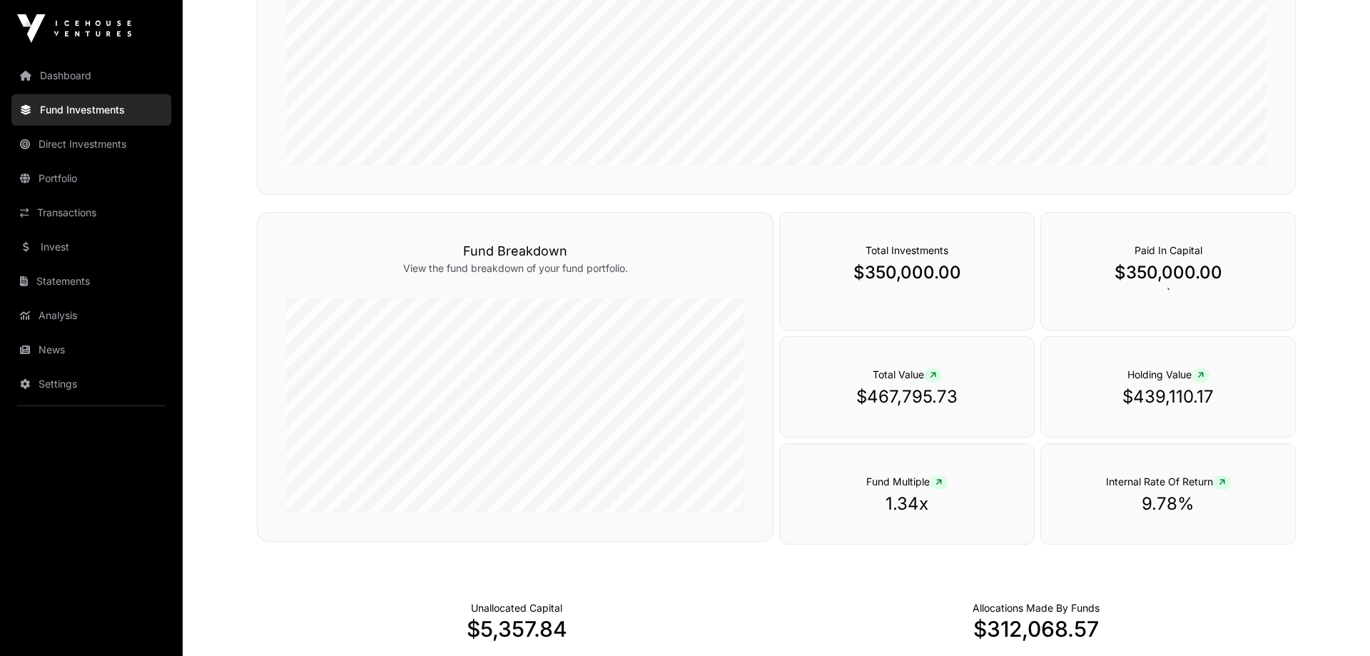
click at [901, 252] on span "Total Investments" at bounding box center [906, 250] width 83 height 12
click at [895, 286] on div "Total Investments $350,000.00" at bounding box center [906, 271] width 255 height 118
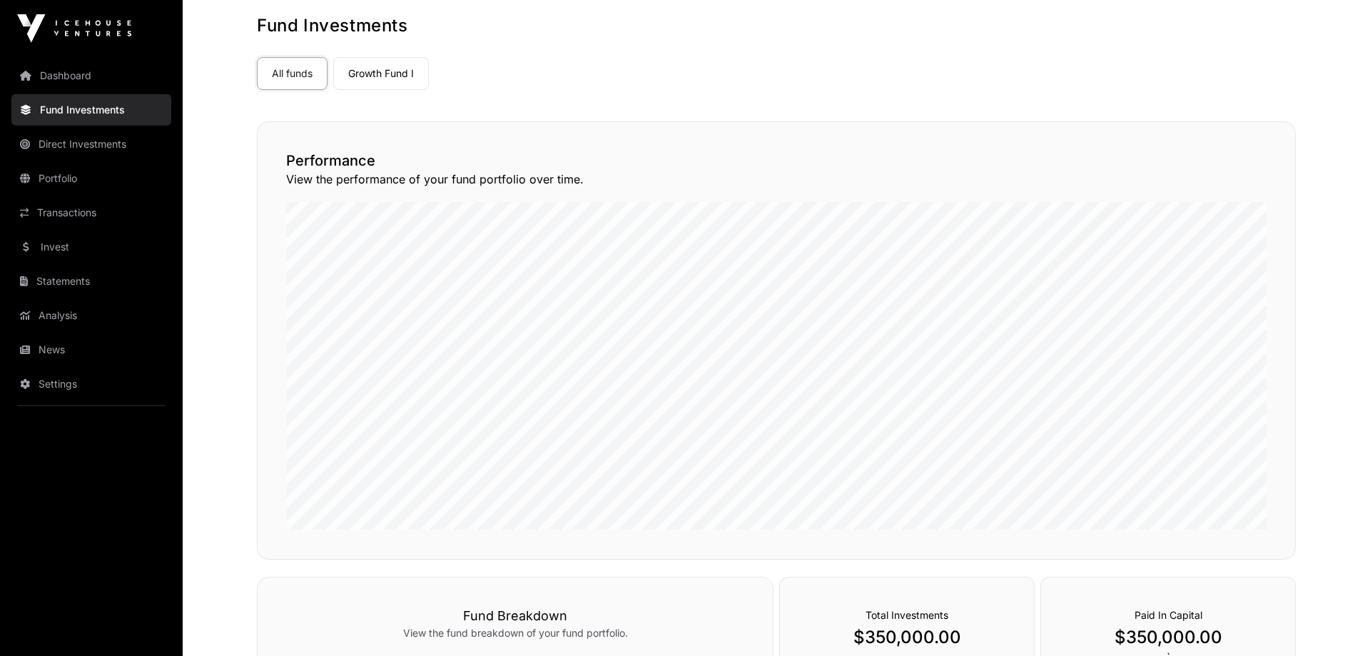
scroll to position [0, 0]
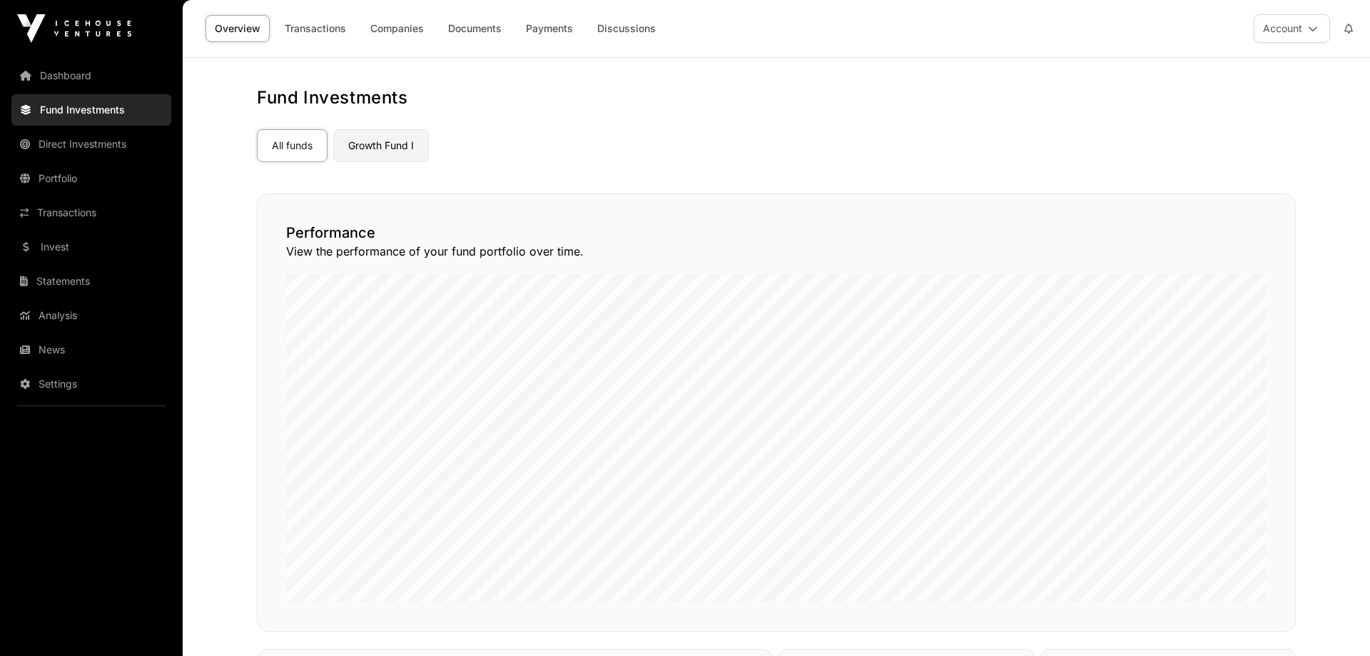
click at [375, 156] on link "Growth Fund I" at bounding box center [381, 145] width 96 height 33
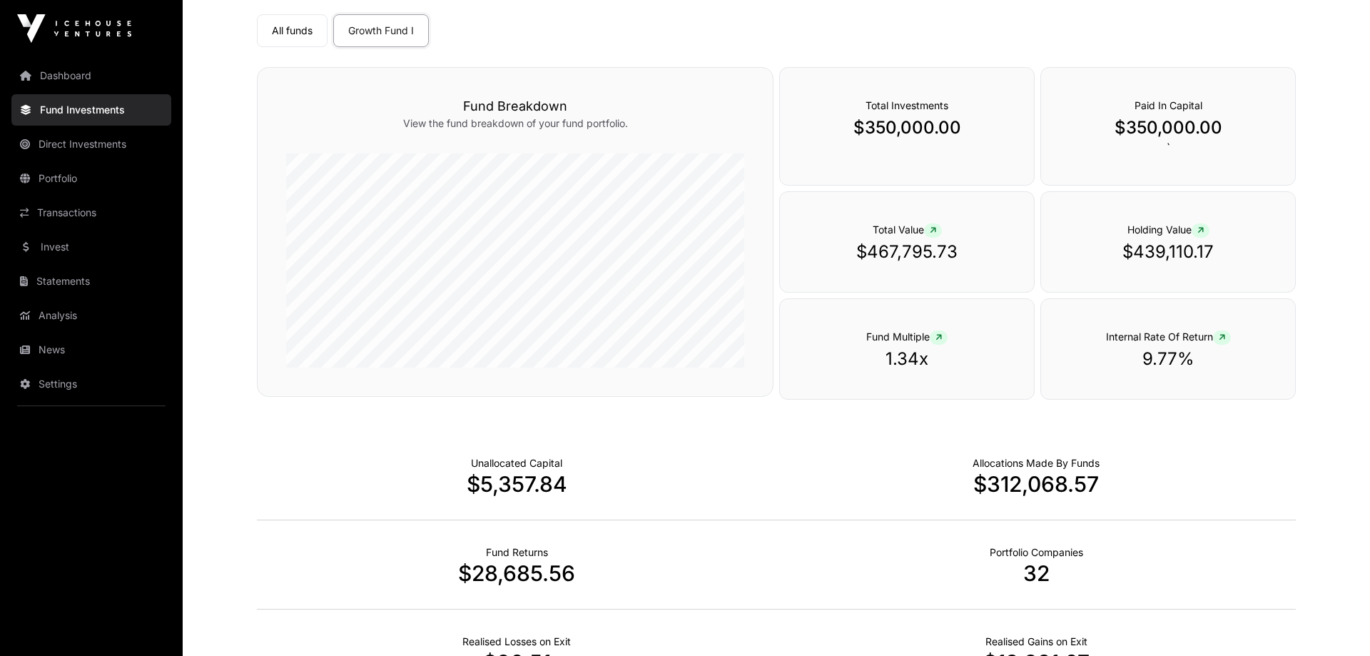
scroll to position [291, 0]
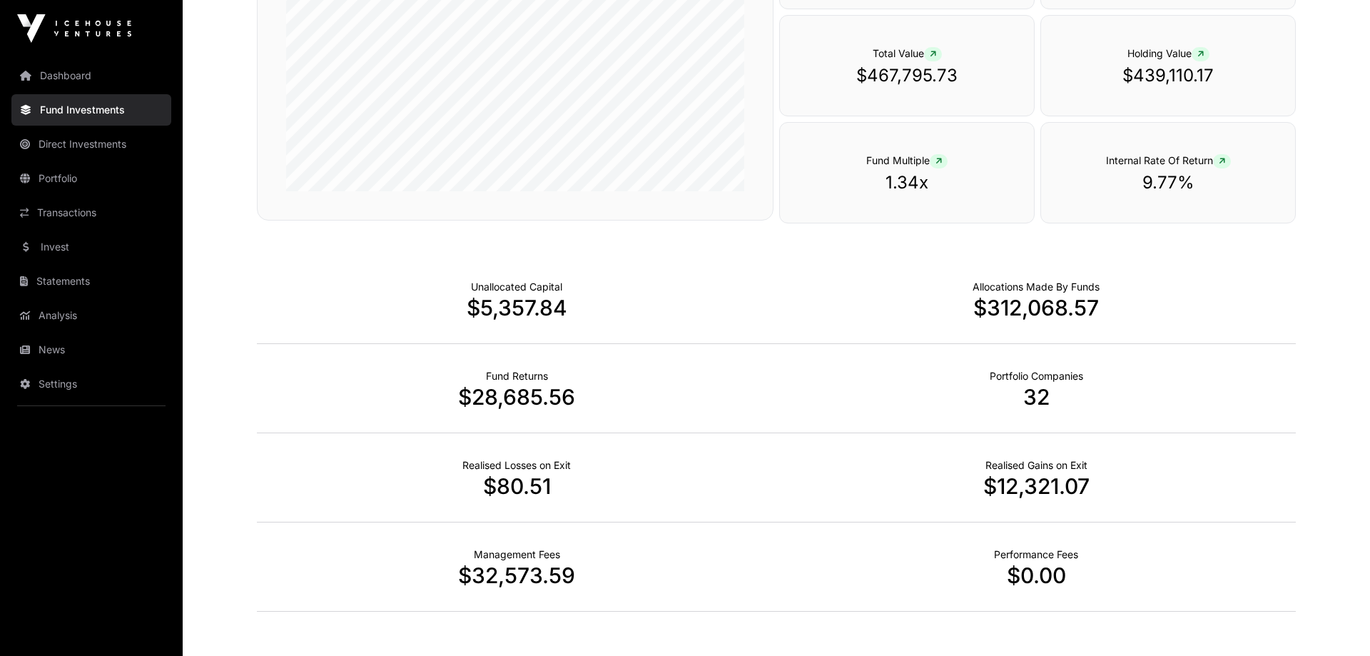
click at [919, 71] on p "$467,795.73" at bounding box center [906, 75] width 197 height 23
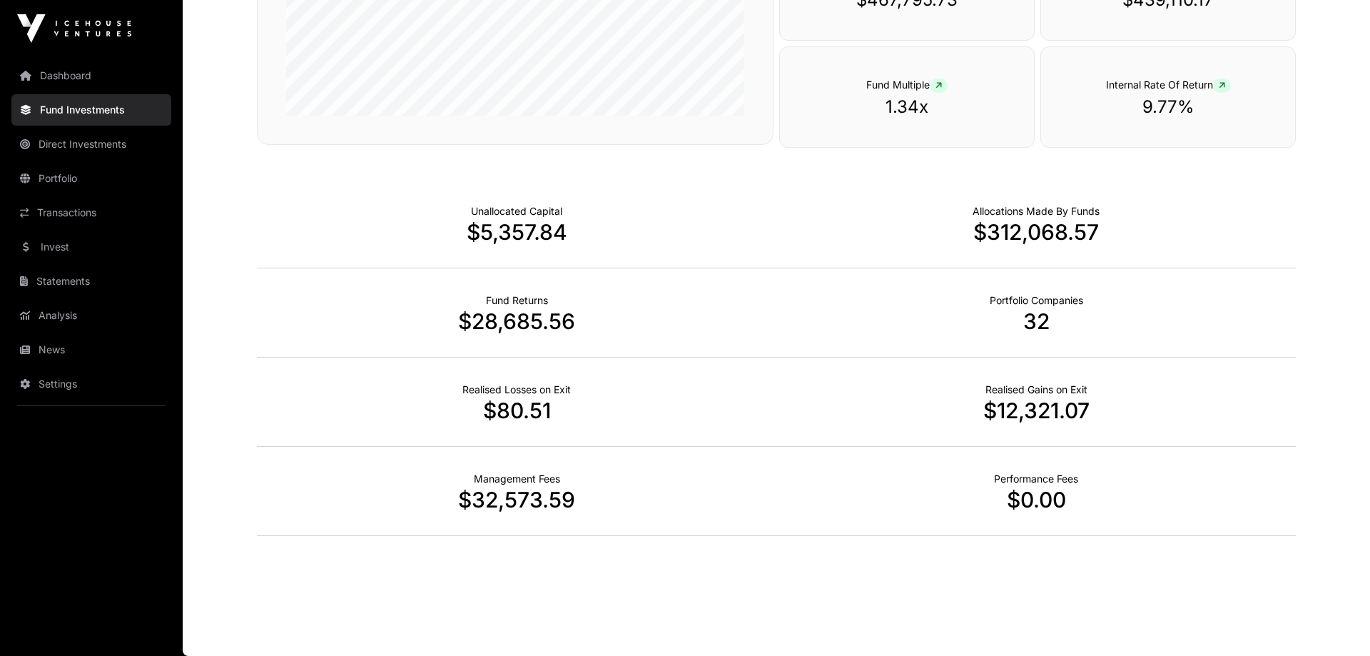
scroll to position [0, 0]
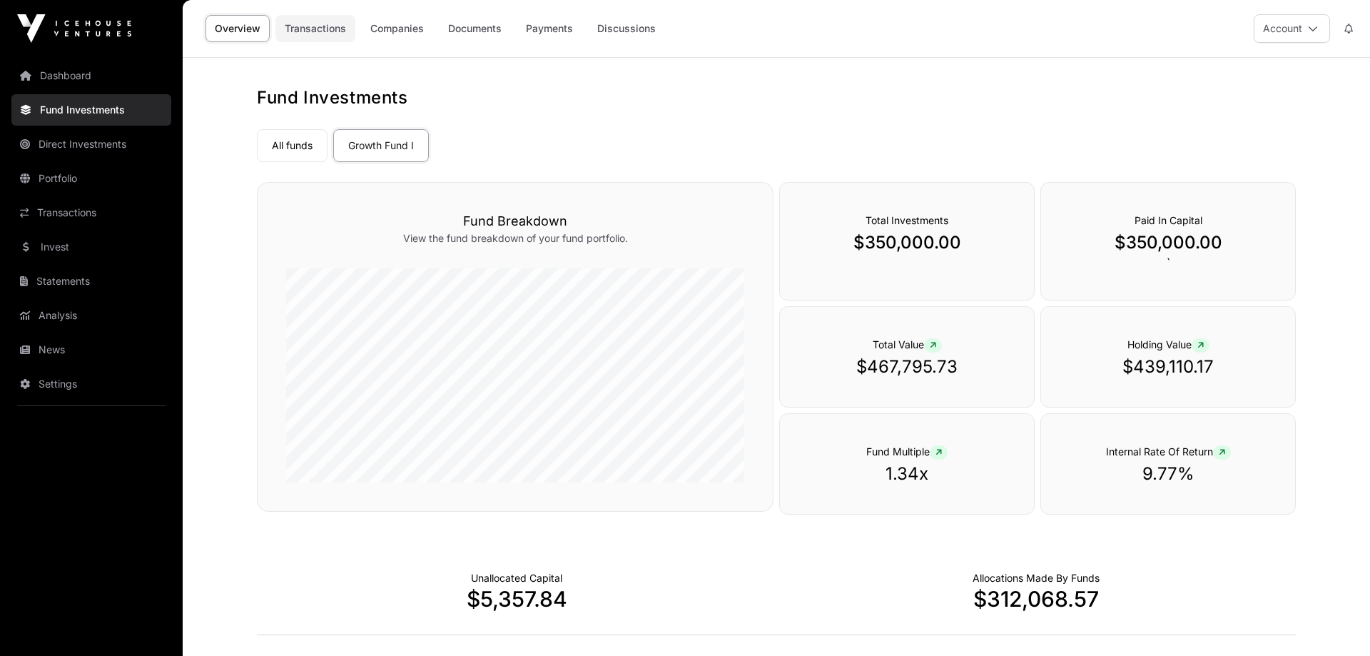
click at [332, 32] on link "Transactions" at bounding box center [315, 28] width 80 height 27
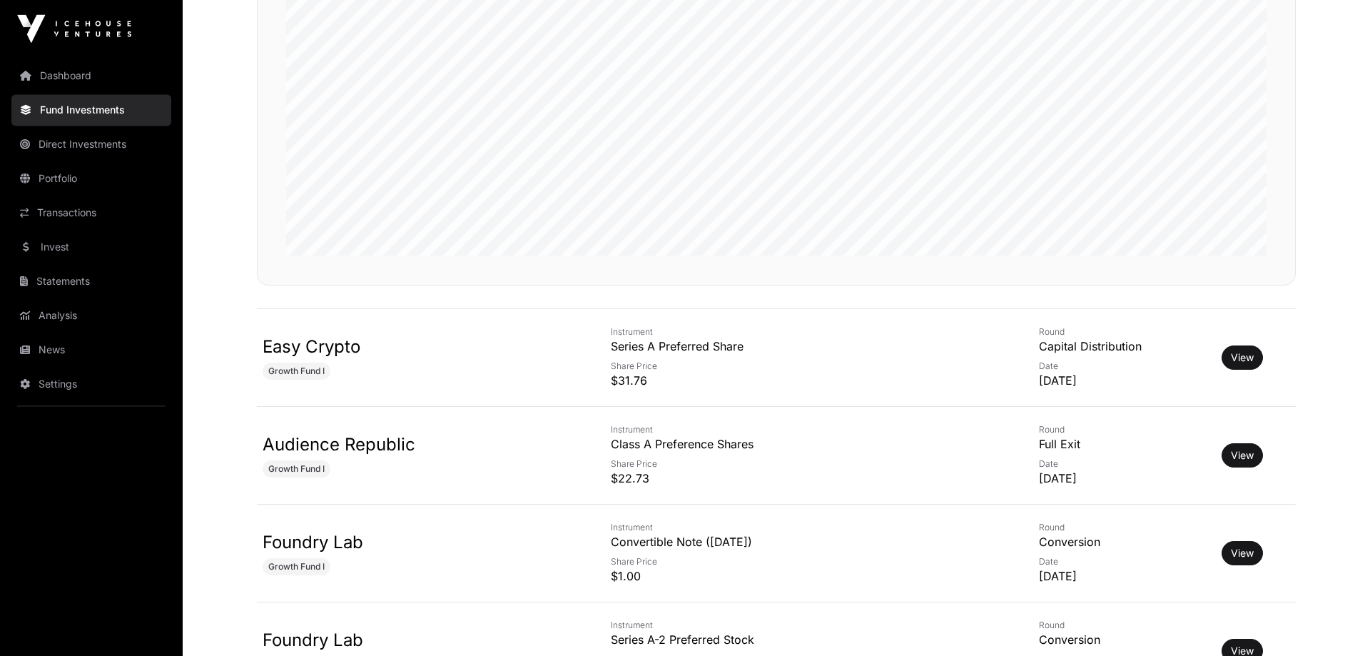
scroll to position [509, 0]
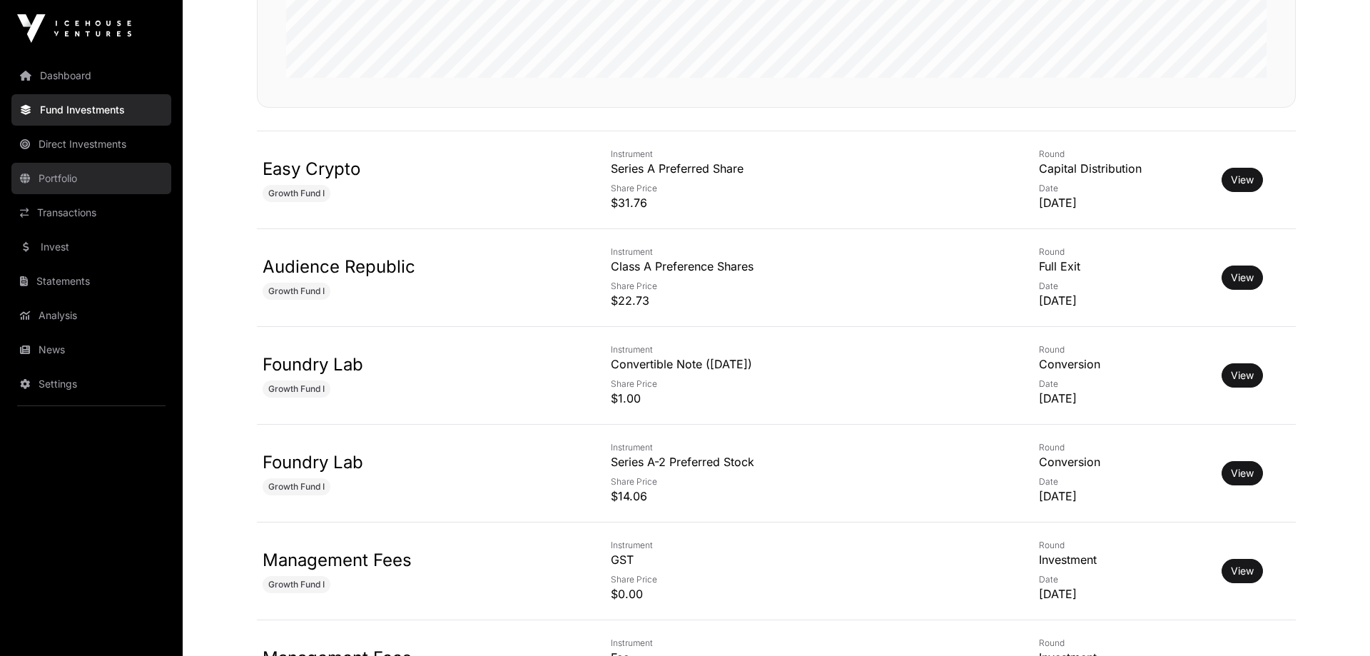
click at [89, 175] on link "Portfolio" at bounding box center [91, 178] width 160 height 31
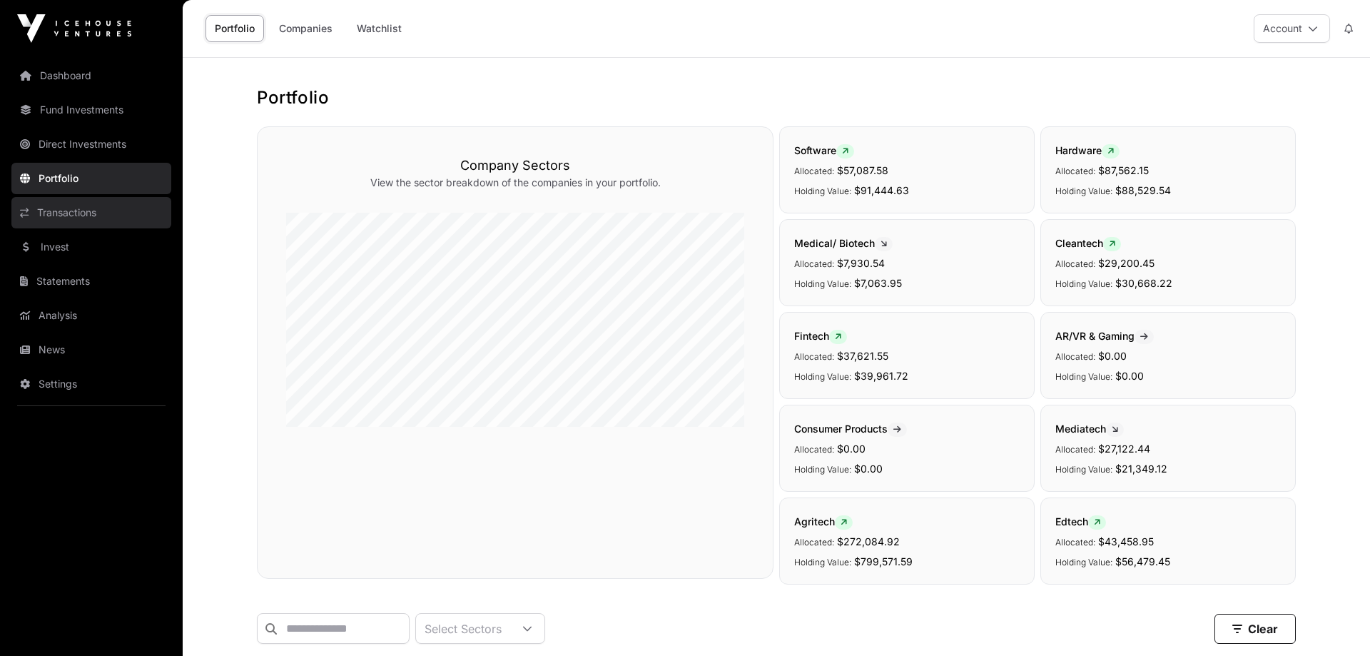
click at [91, 218] on link "Transactions" at bounding box center [91, 212] width 160 height 31
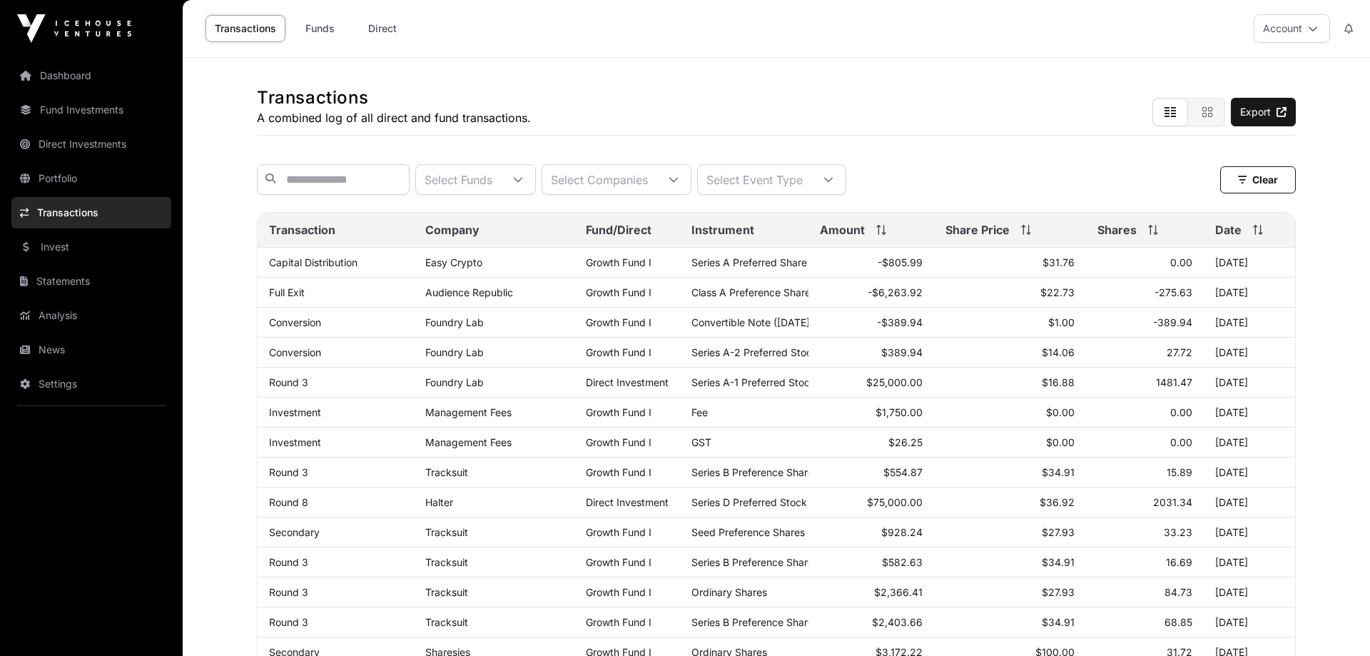
click at [93, 194] on nav "Dashboard Fund Investments Direct Investments Portfolio Transactions Invest Sta…" at bounding box center [91, 350] width 183 height 587
click at [102, 185] on link "Portfolio" at bounding box center [91, 178] width 160 height 31
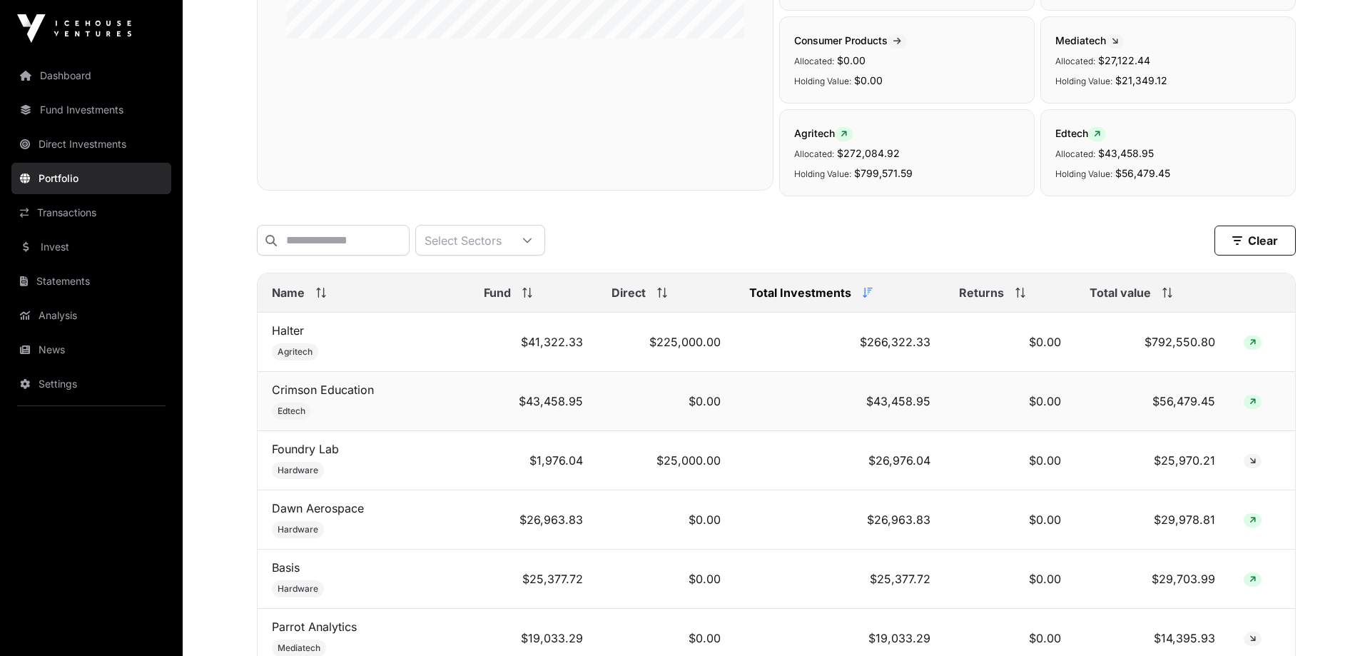
scroll to position [97, 0]
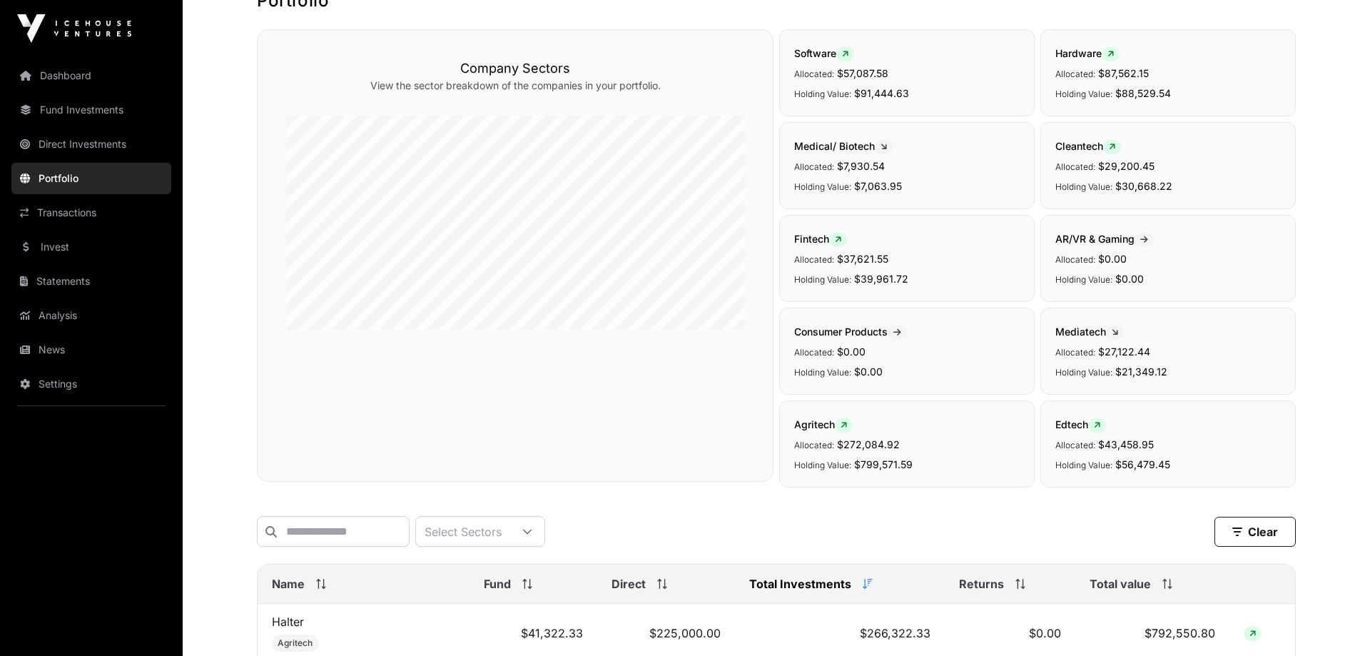
click at [886, 149] on icon at bounding box center [883, 147] width 6 height 9
click at [887, 148] on icon at bounding box center [883, 147] width 6 height 9
click at [851, 149] on span "Medical/ Biotech" at bounding box center [843, 146] width 98 height 12
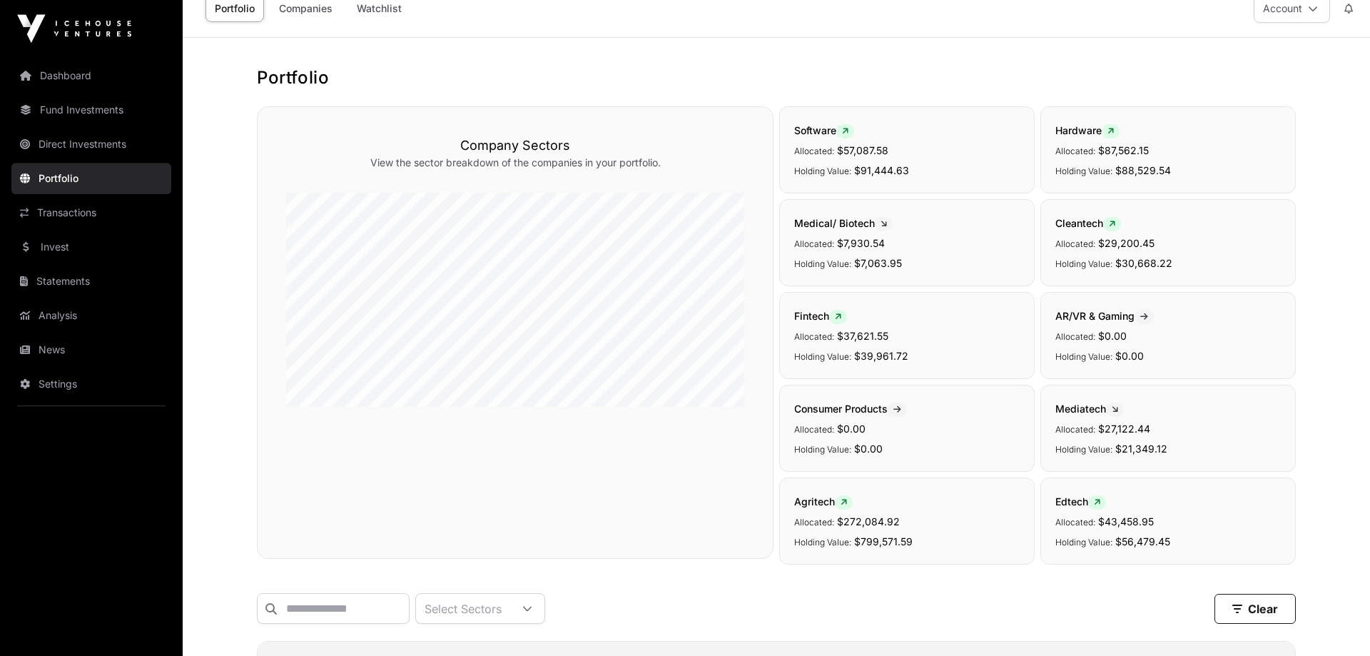
scroll to position [0, 0]
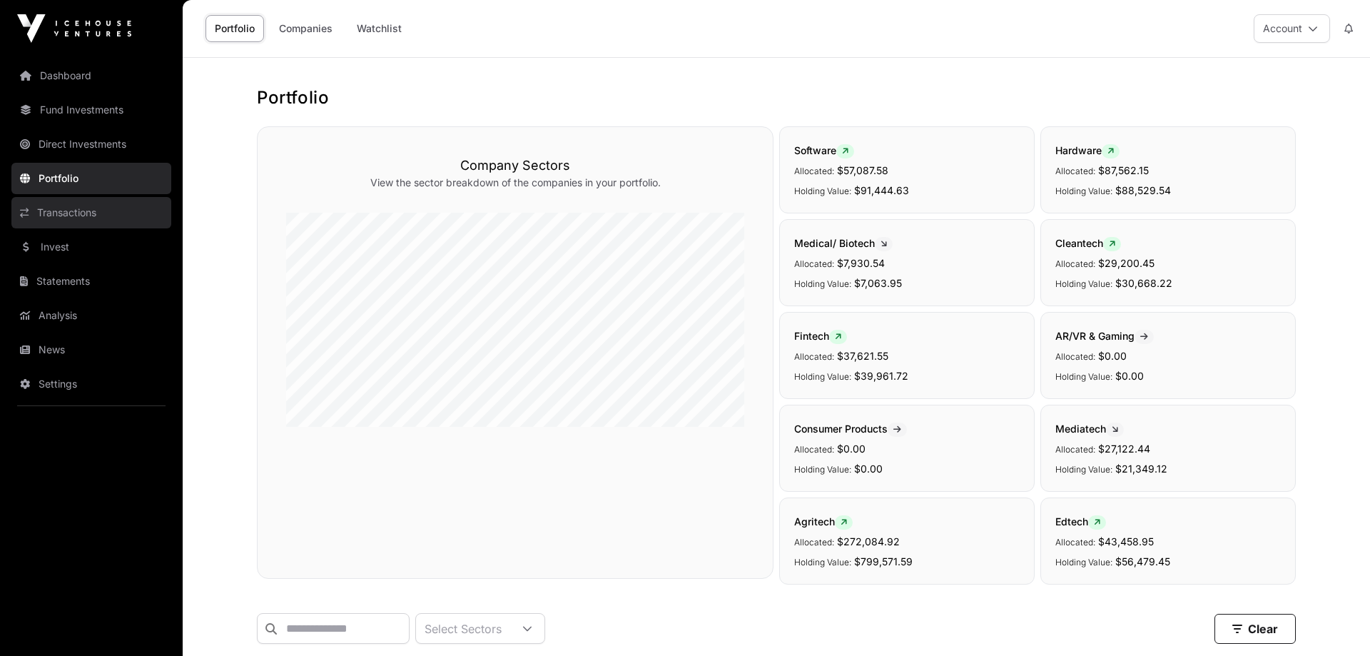
click at [120, 212] on link "Transactions" at bounding box center [91, 212] width 160 height 31
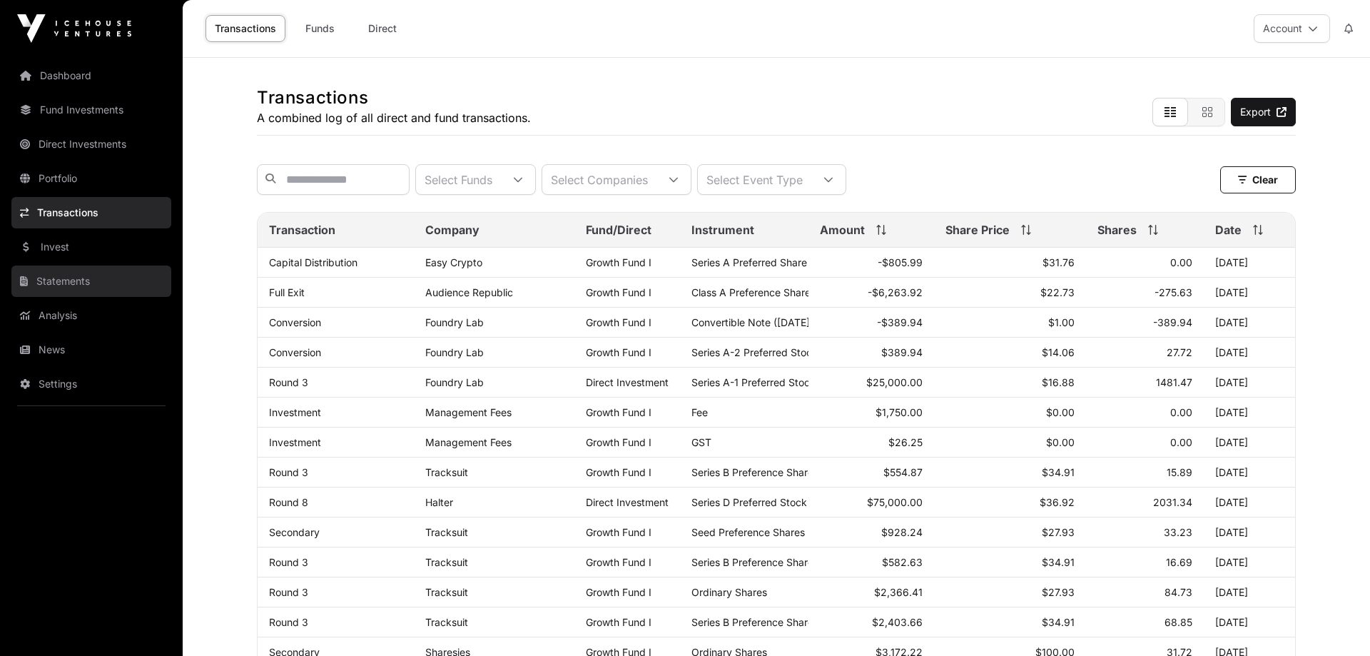
click at [100, 277] on link "Statements" at bounding box center [91, 280] width 160 height 31
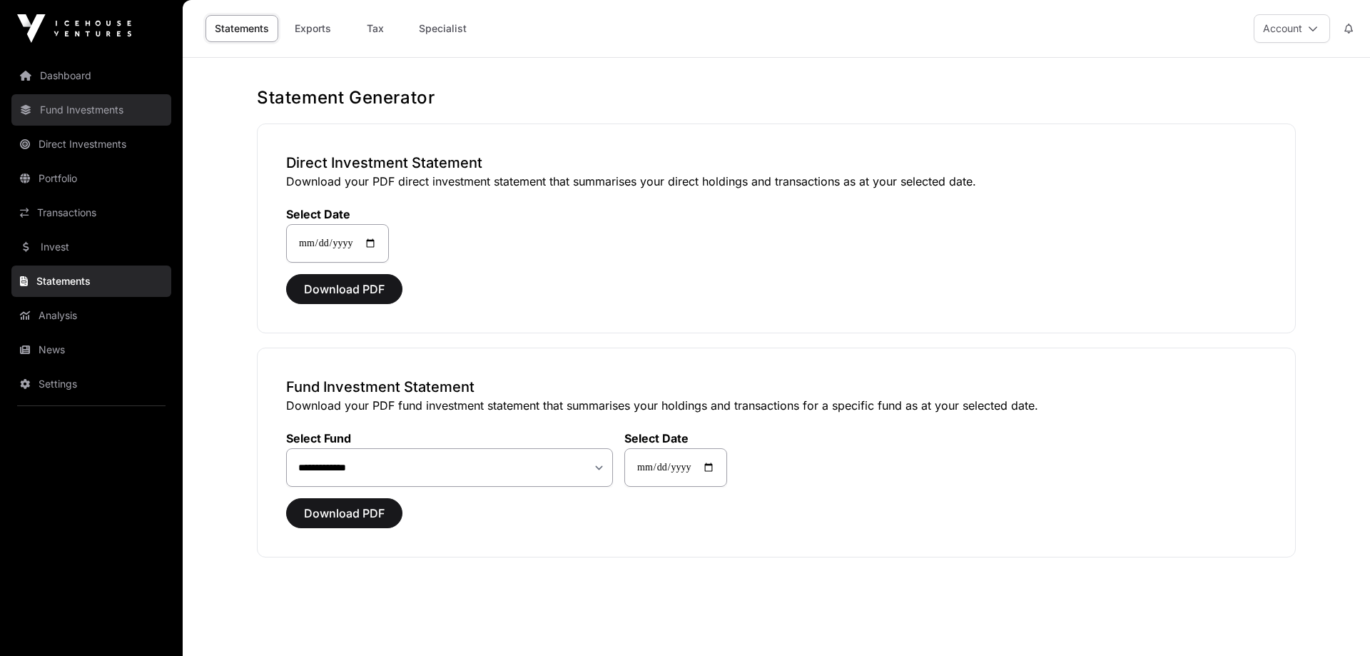
click at [101, 113] on link "Fund Investments" at bounding box center [91, 109] width 160 height 31
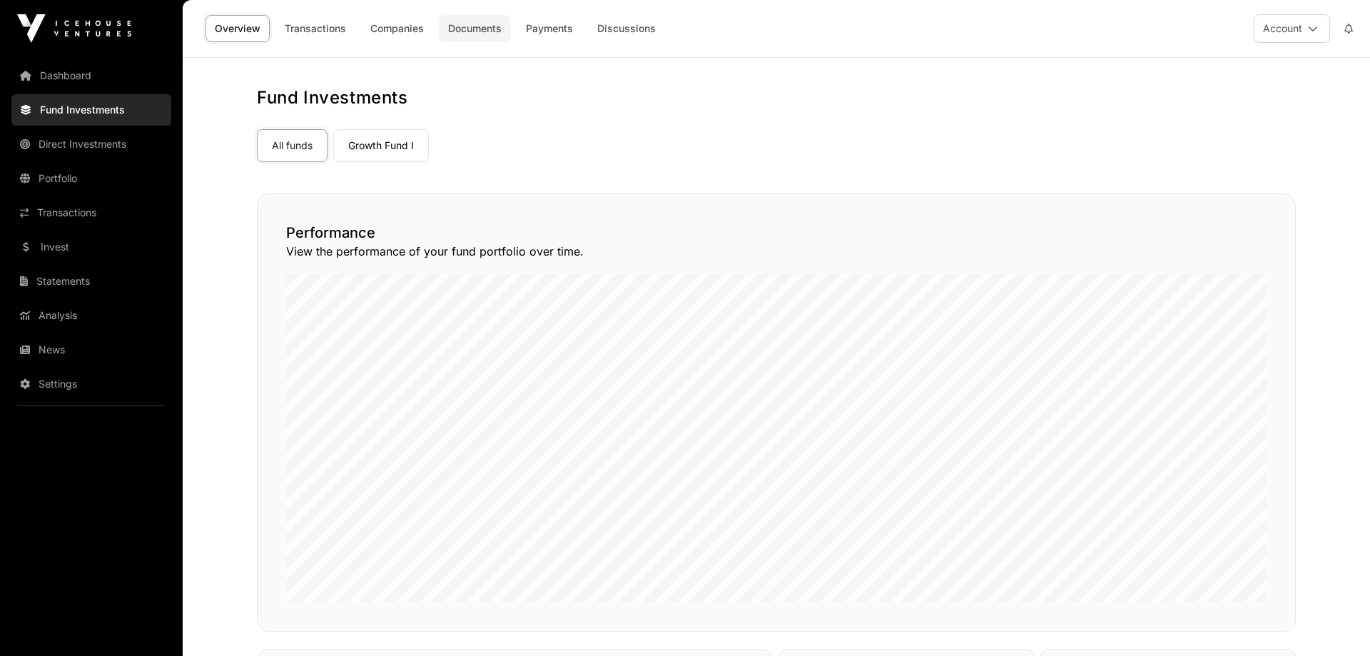
click at [501, 29] on link "Documents" at bounding box center [475, 28] width 72 height 27
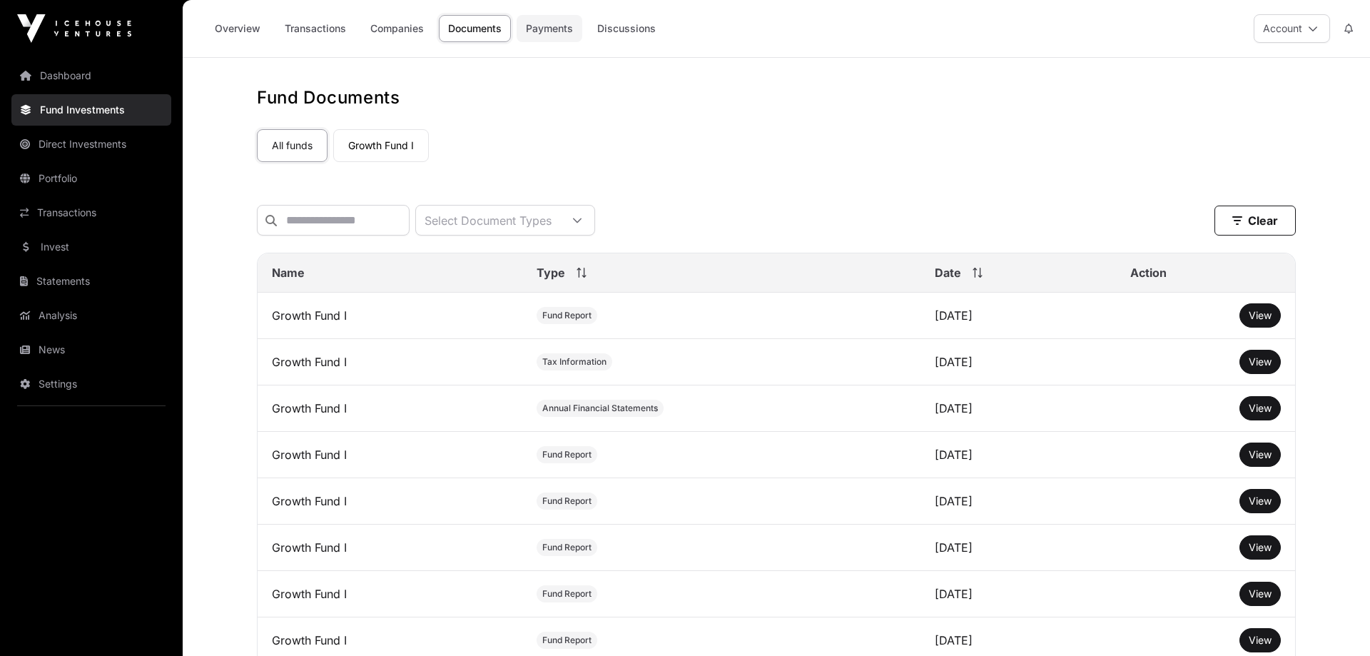
click at [546, 36] on link "Payments" at bounding box center [549, 28] width 66 height 27
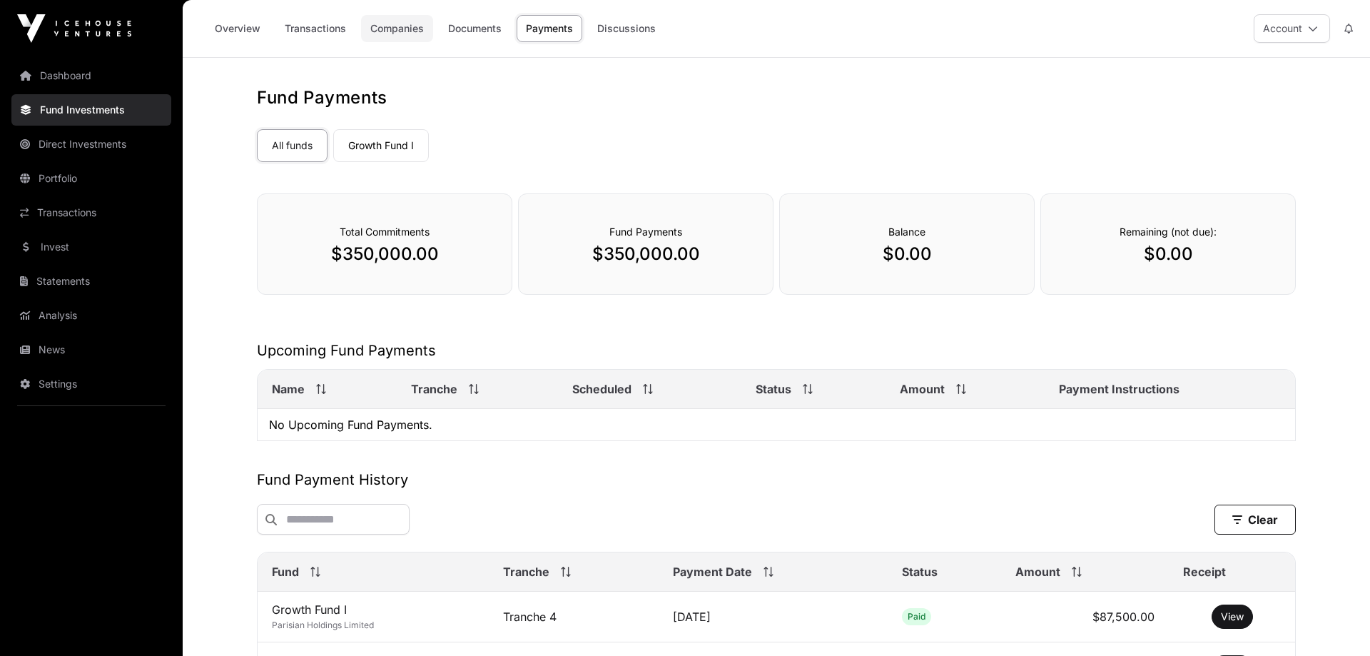
click at [421, 27] on link "Companies" at bounding box center [397, 28] width 72 height 27
